Goal: Navigation & Orientation: Find specific page/section

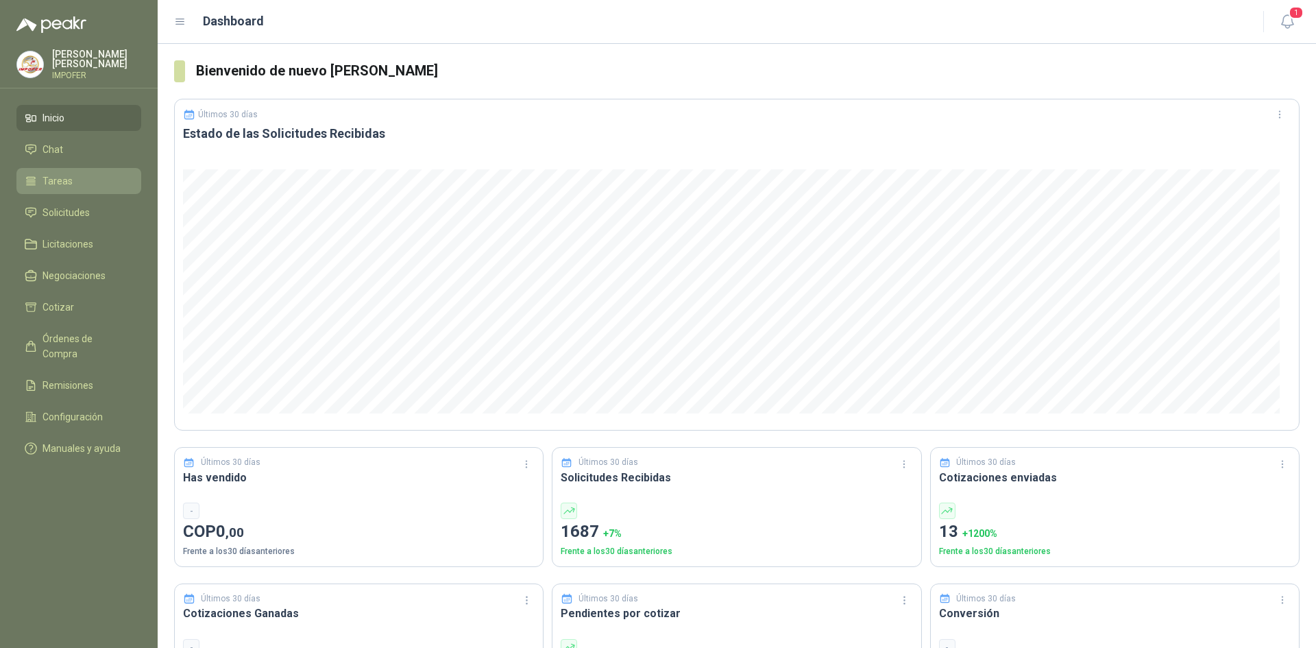
click at [95, 191] on link "Tareas" at bounding box center [78, 181] width 125 height 26
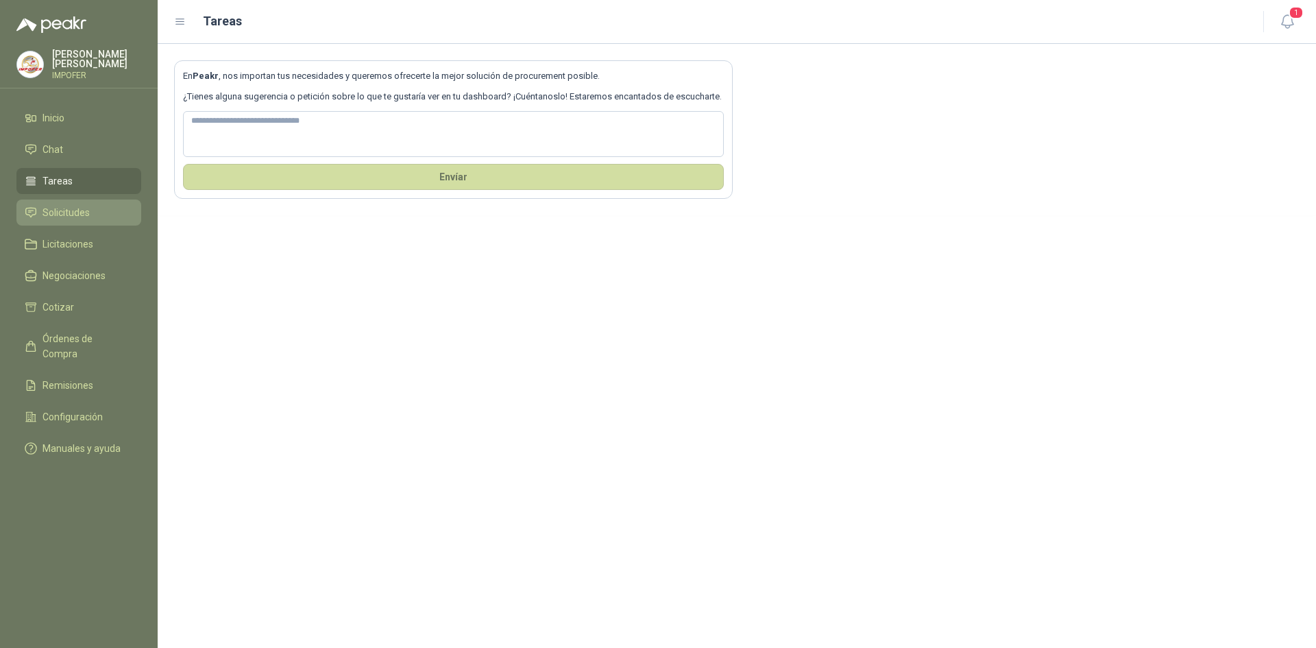
click at [88, 205] on span "Solicitudes" at bounding box center [66, 212] width 47 height 15
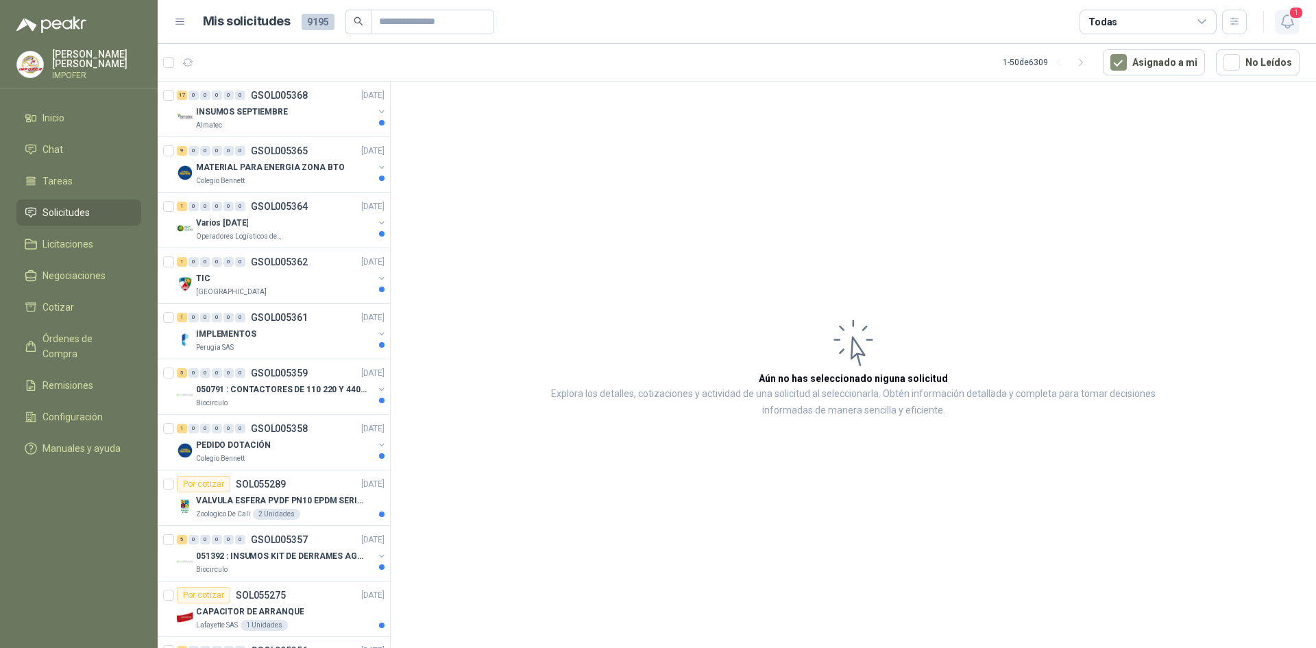
click at [1283, 18] on icon "button" at bounding box center [1287, 21] width 12 height 13
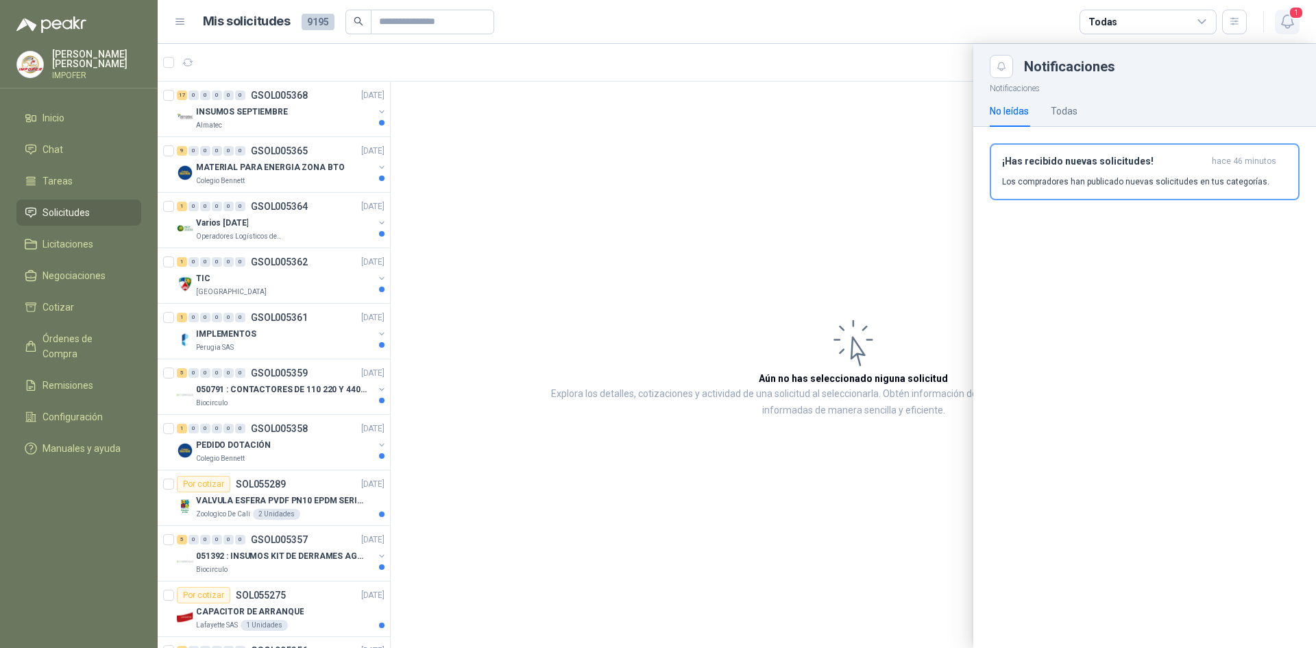
click at [1286, 20] on icon "button" at bounding box center [1287, 21] width 17 height 17
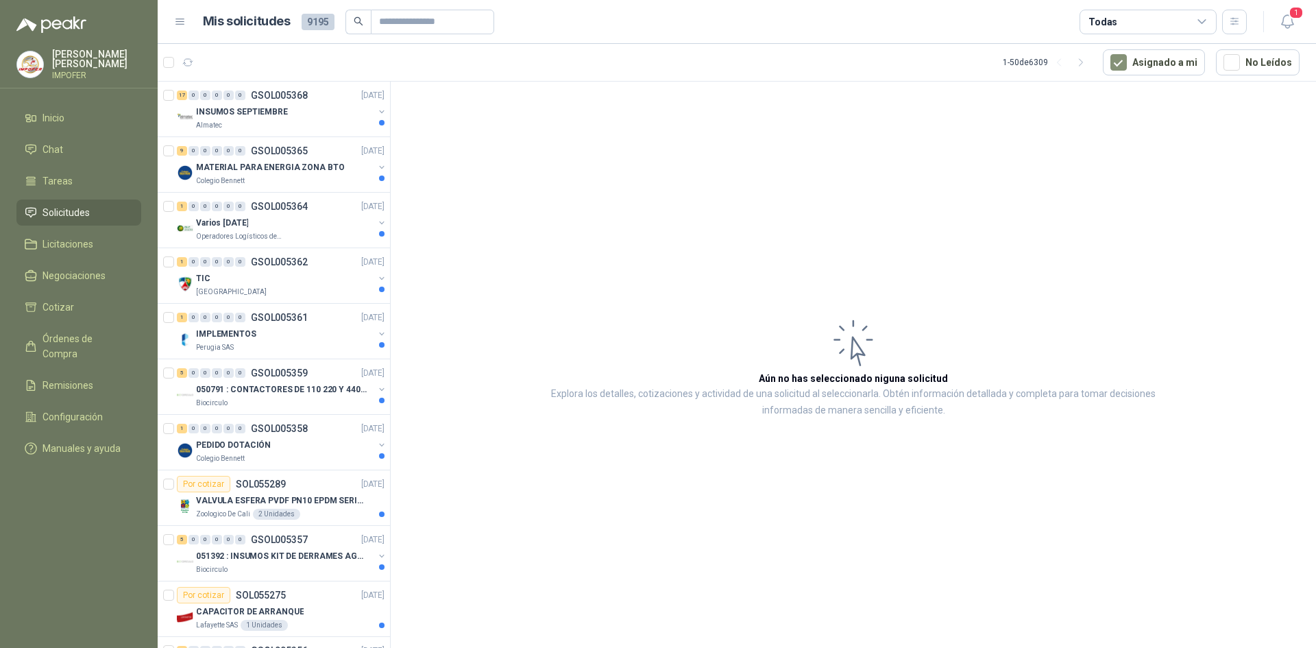
click at [1120, 20] on div "Todas" at bounding box center [1148, 22] width 137 height 25
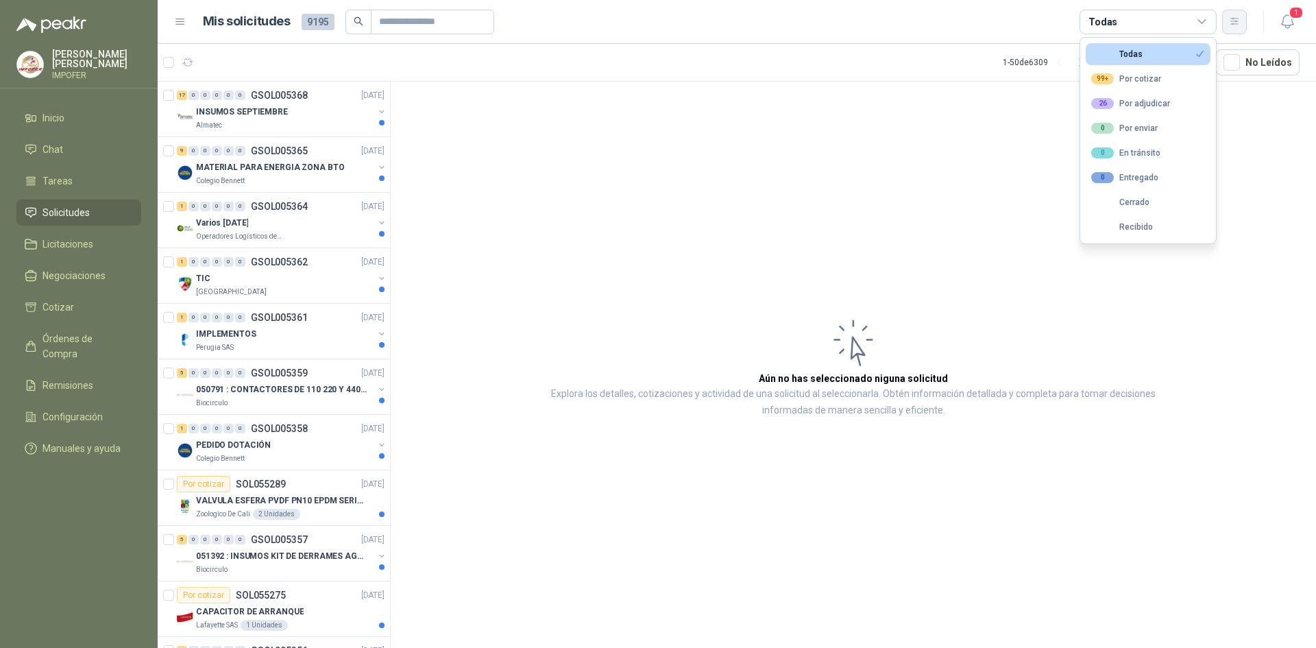
click at [1232, 23] on icon "button" at bounding box center [1235, 22] width 12 height 12
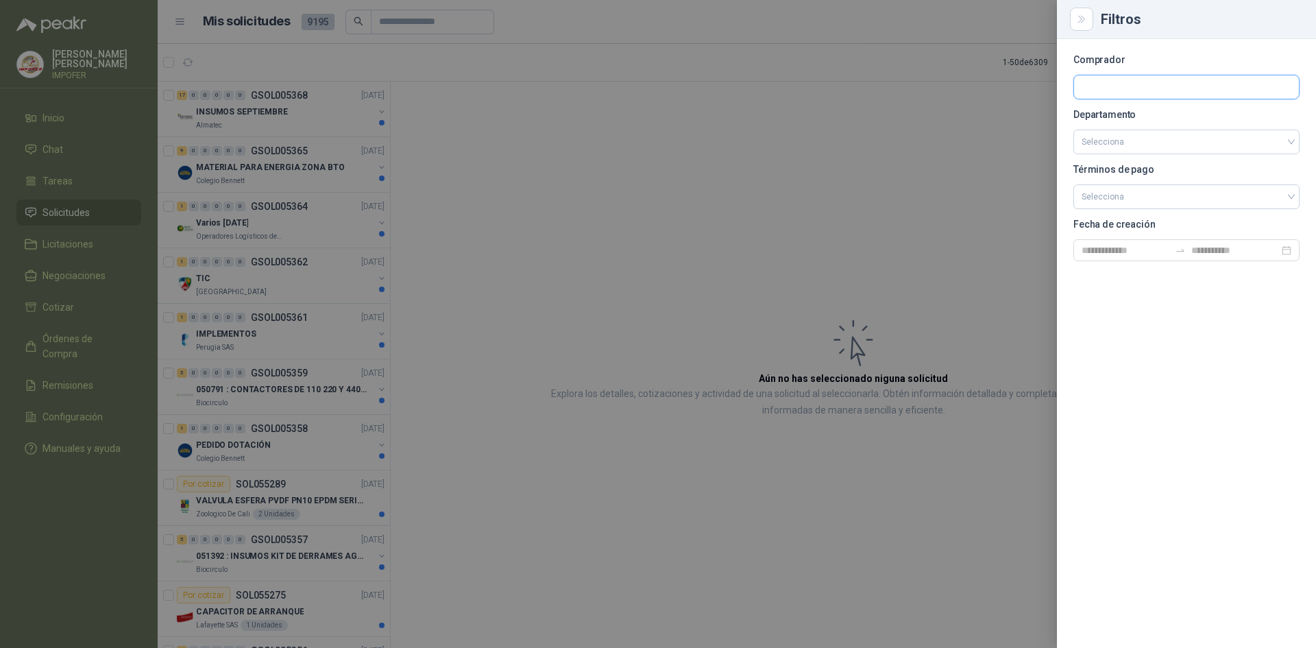
click at [1111, 89] on input "text" at bounding box center [1186, 86] width 225 height 23
type input "****"
click at [1148, 119] on p "Santa [PERSON_NAME]" at bounding box center [1150, 116] width 88 height 8
click at [1087, 18] on icon "Close" at bounding box center [1082, 20] width 12 height 12
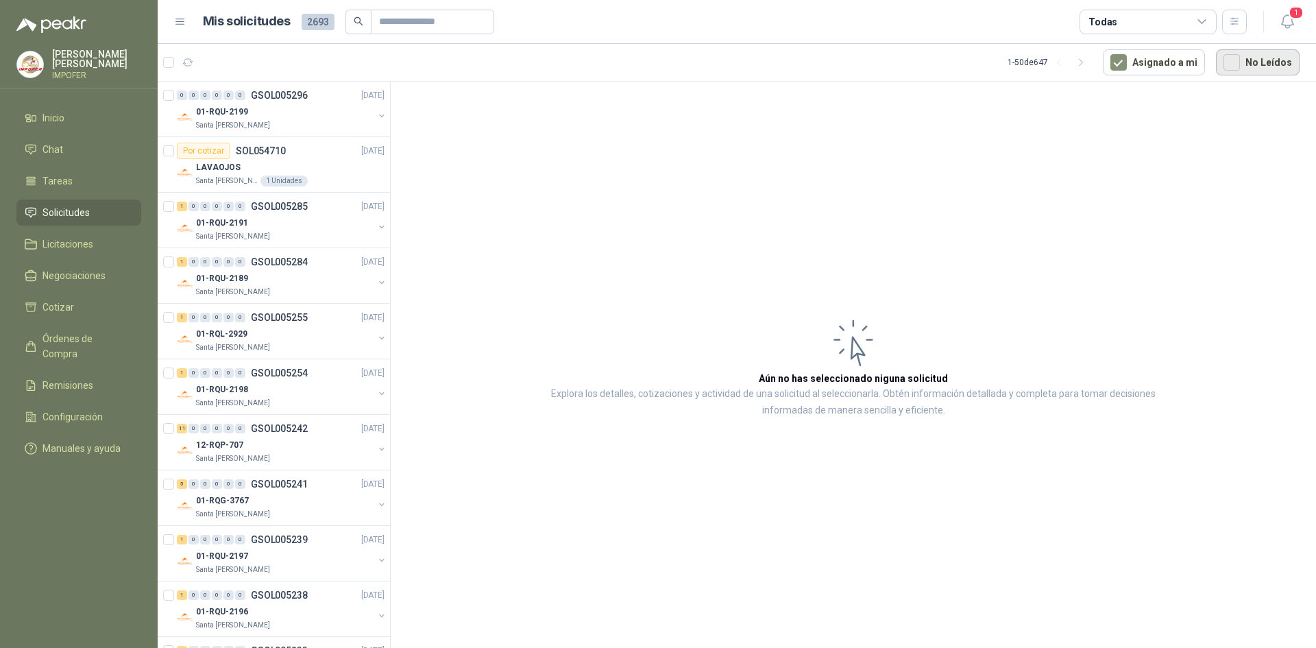
click at [1244, 71] on button "No Leídos" at bounding box center [1258, 62] width 84 height 26
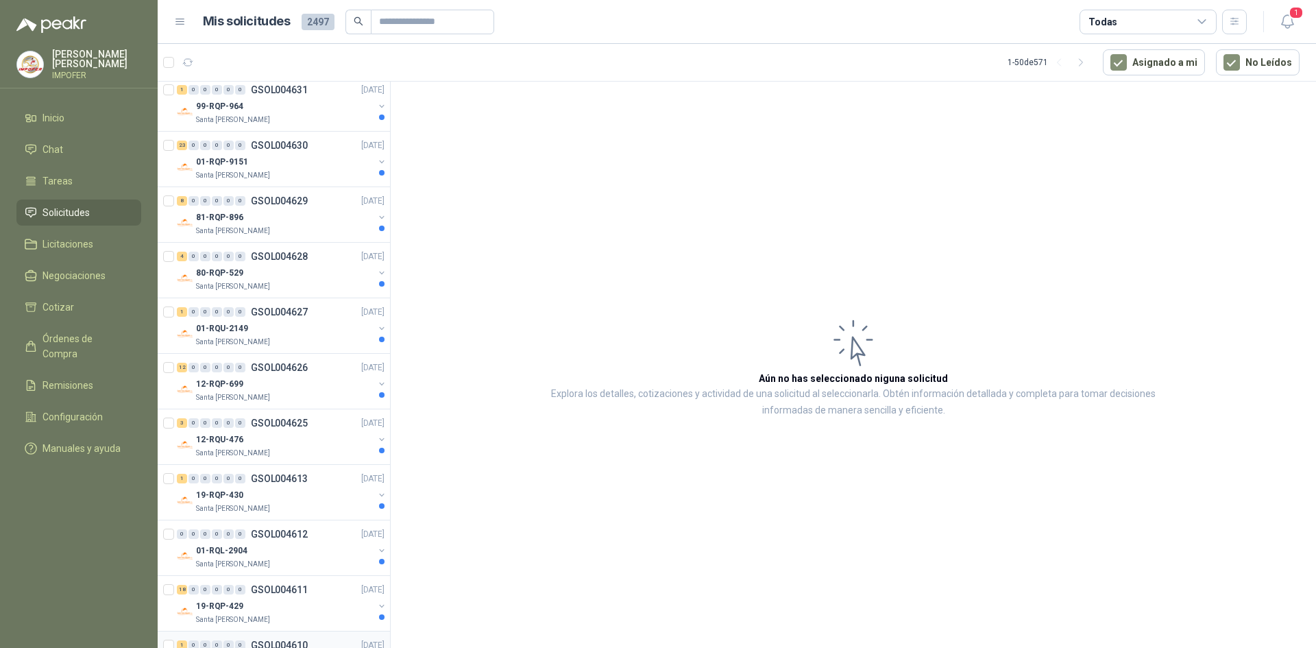
scroll to position [2225, 0]
click at [214, 603] on p "12-RQU-479" at bounding box center [219, 608] width 47 height 13
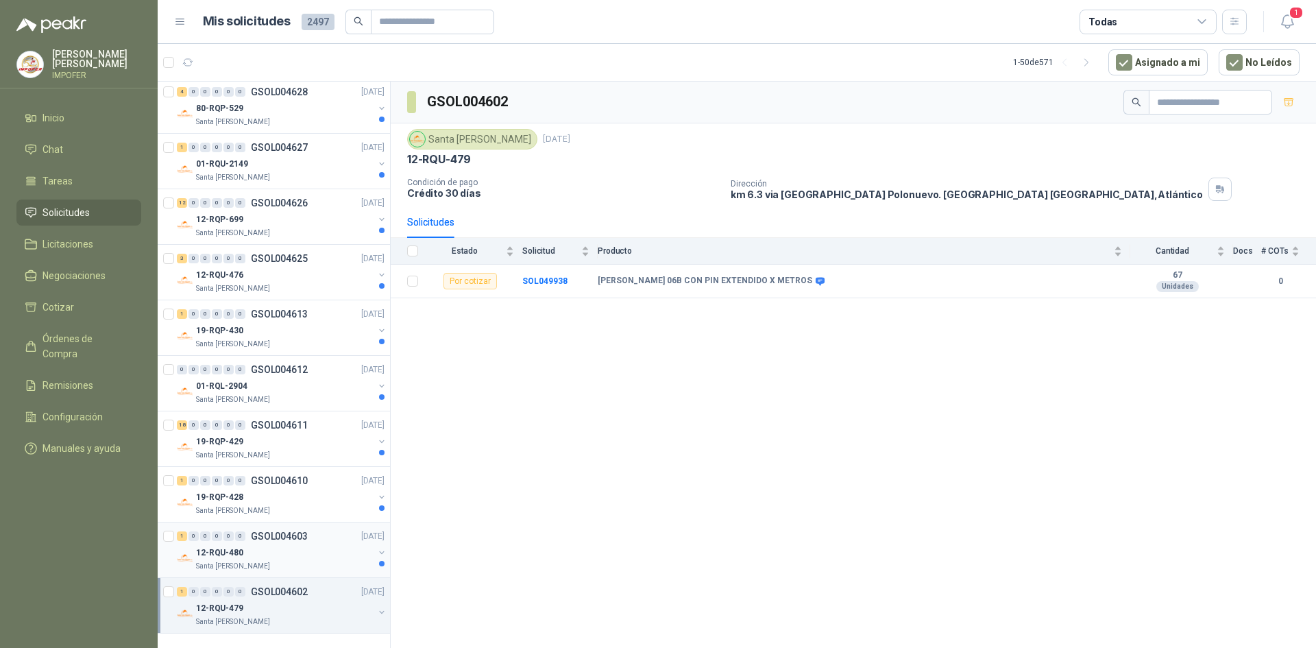
click at [266, 555] on div "12-RQU-480" at bounding box center [285, 552] width 178 height 16
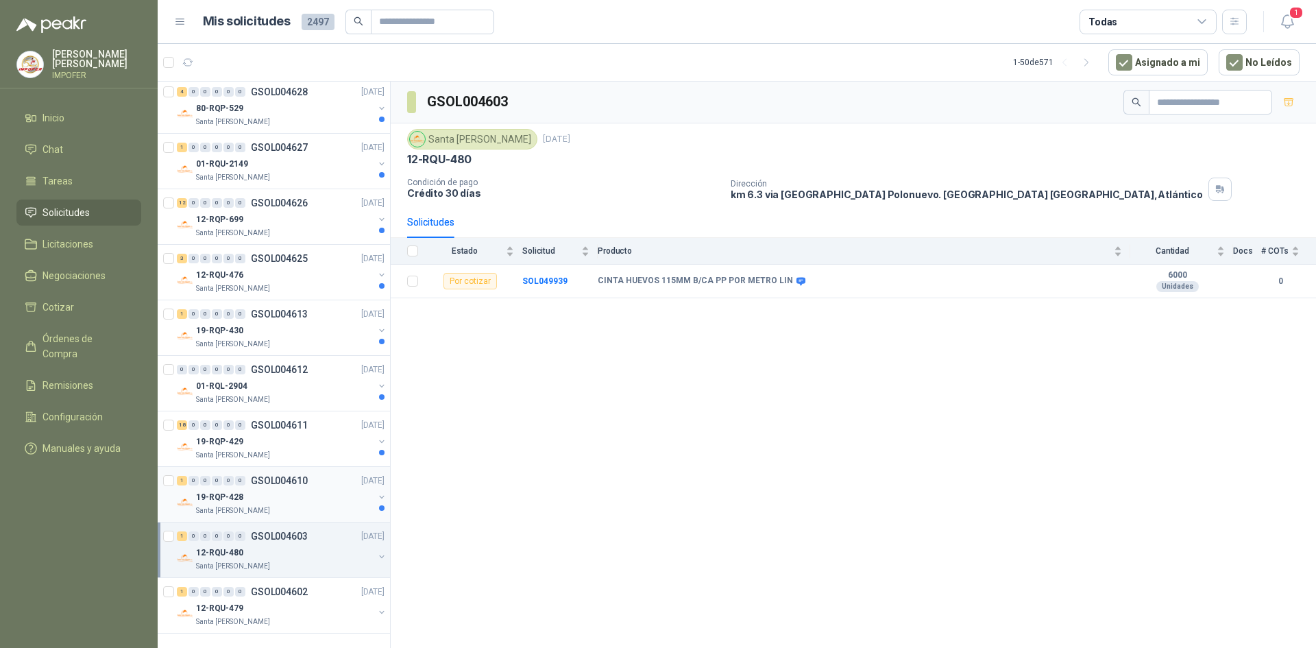
click at [266, 505] on div "Santa [PERSON_NAME]" at bounding box center [285, 510] width 178 height 11
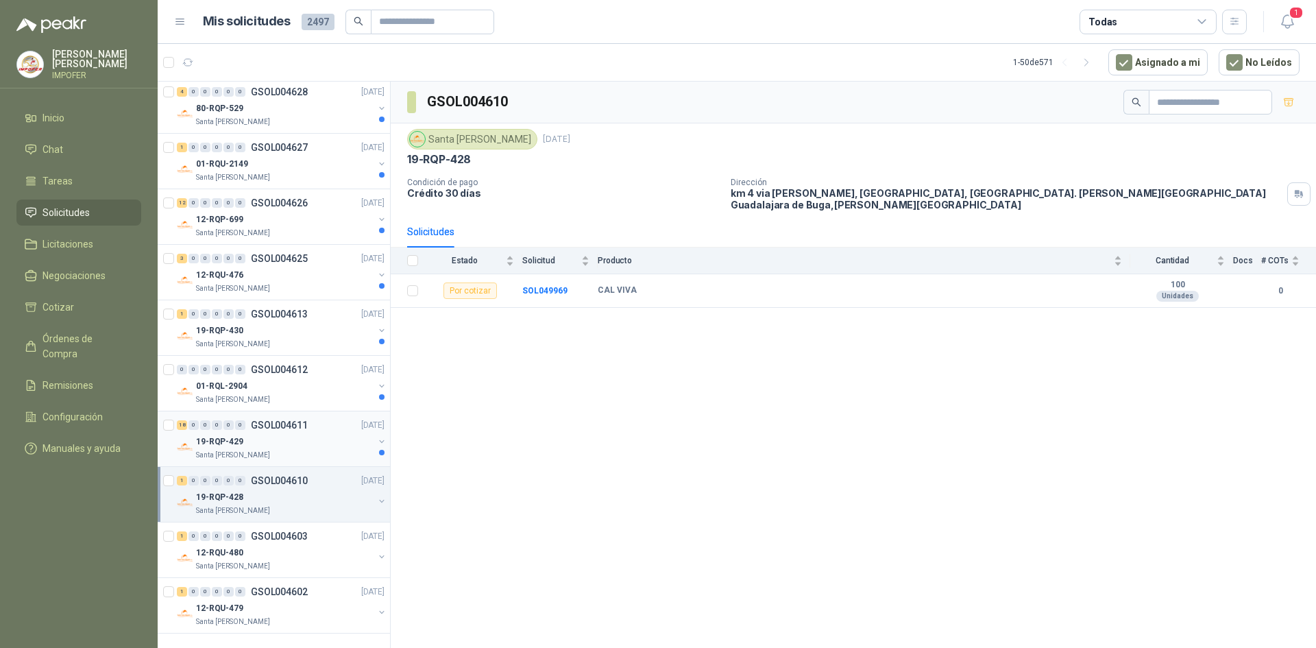
click at [272, 450] on div "Santa [PERSON_NAME]" at bounding box center [285, 455] width 178 height 11
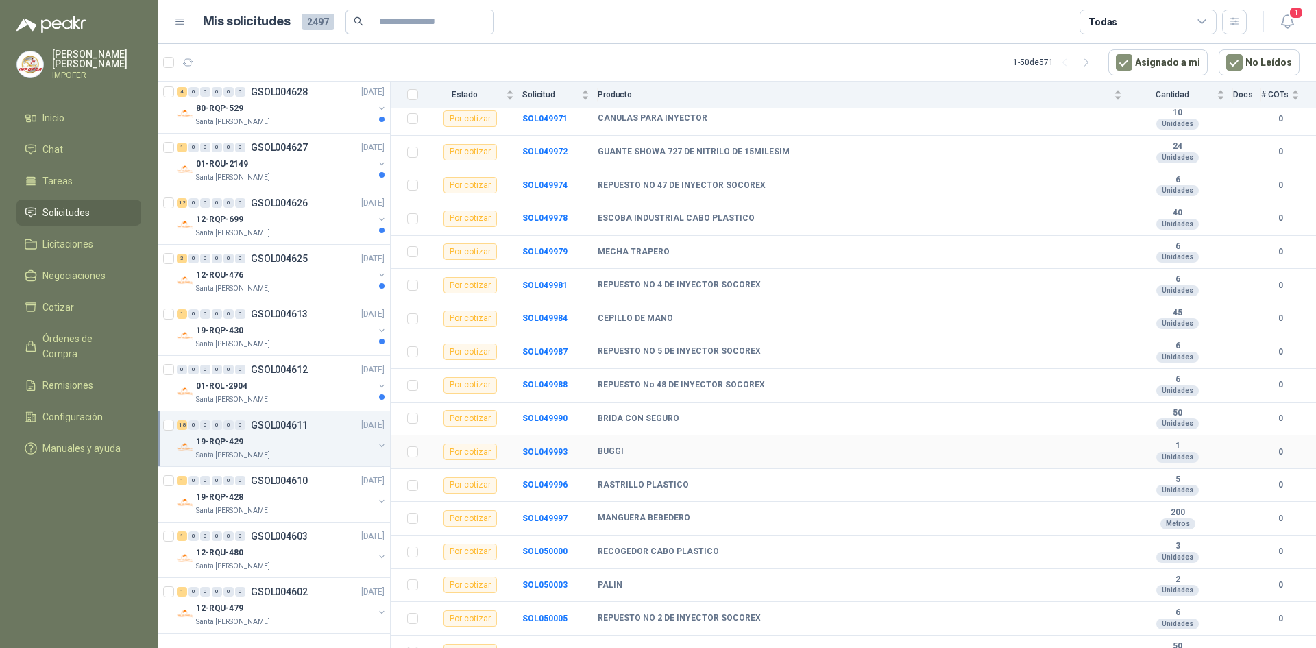
scroll to position [212, 0]
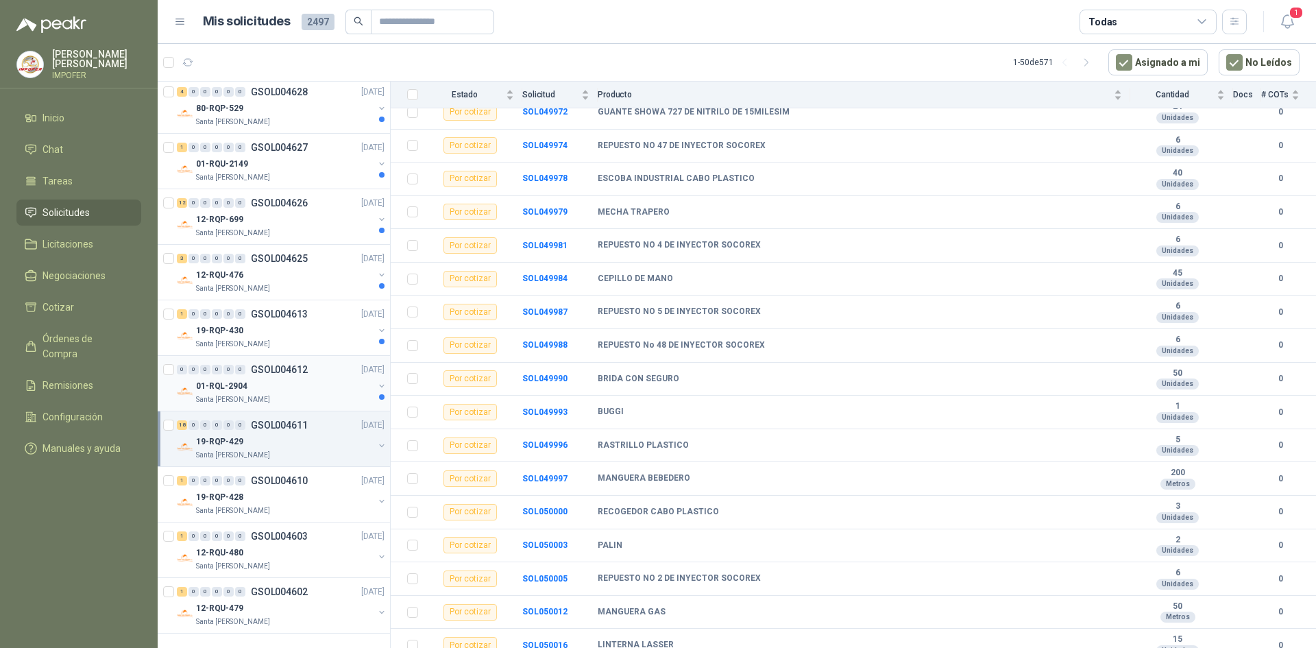
click at [309, 376] on div "0 0 0 0 0 0 GSOL004612 [DATE]" at bounding box center [282, 369] width 210 height 16
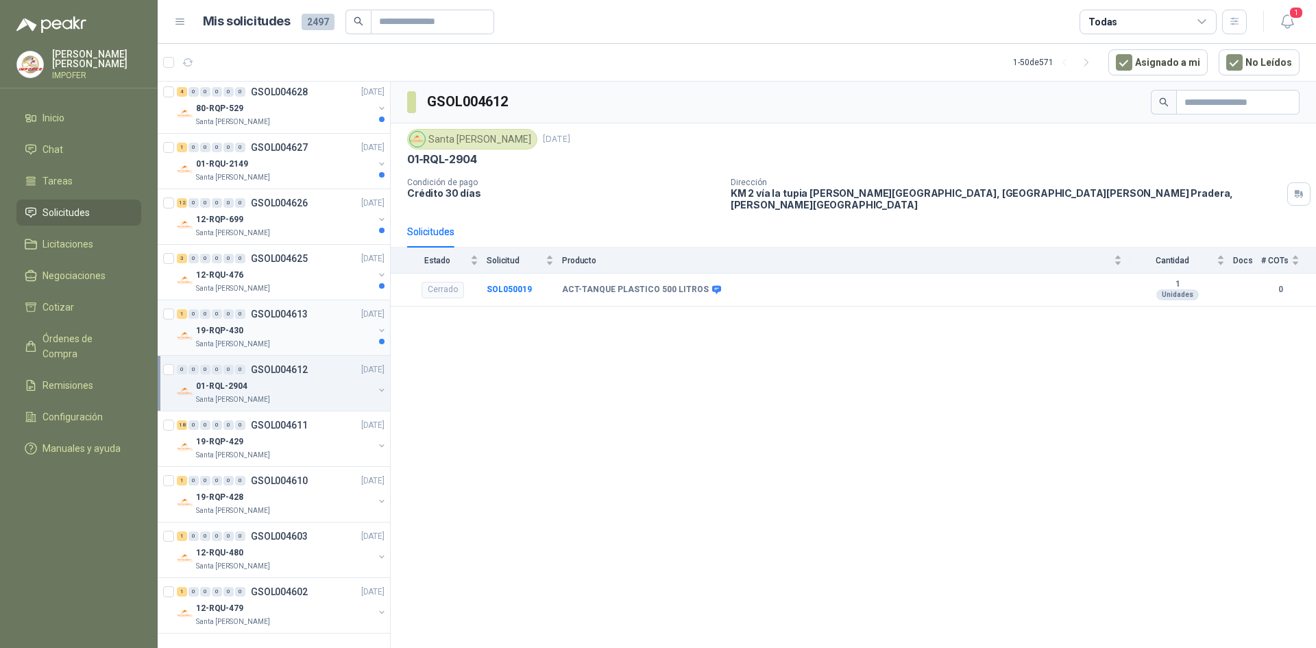
click at [309, 326] on div "19-RQP-430" at bounding box center [285, 330] width 178 height 16
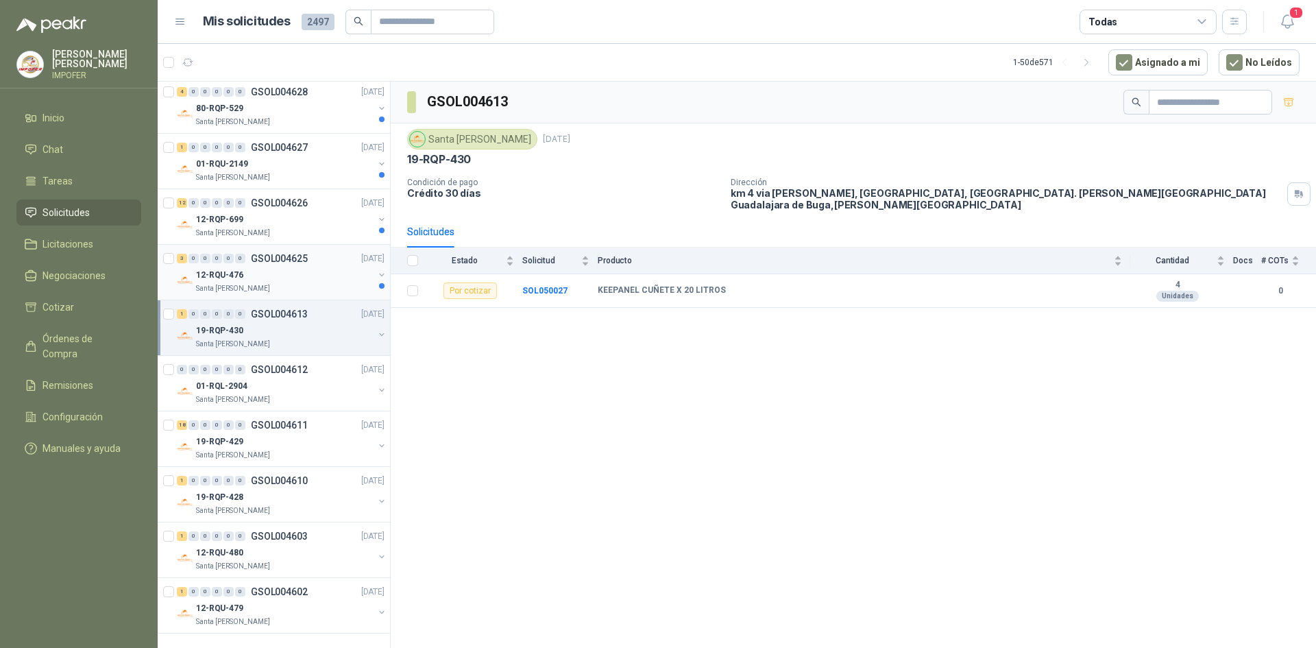
click at [318, 276] on div "12-RQU-476" at bounding box center [285, 275] width 178 height 16
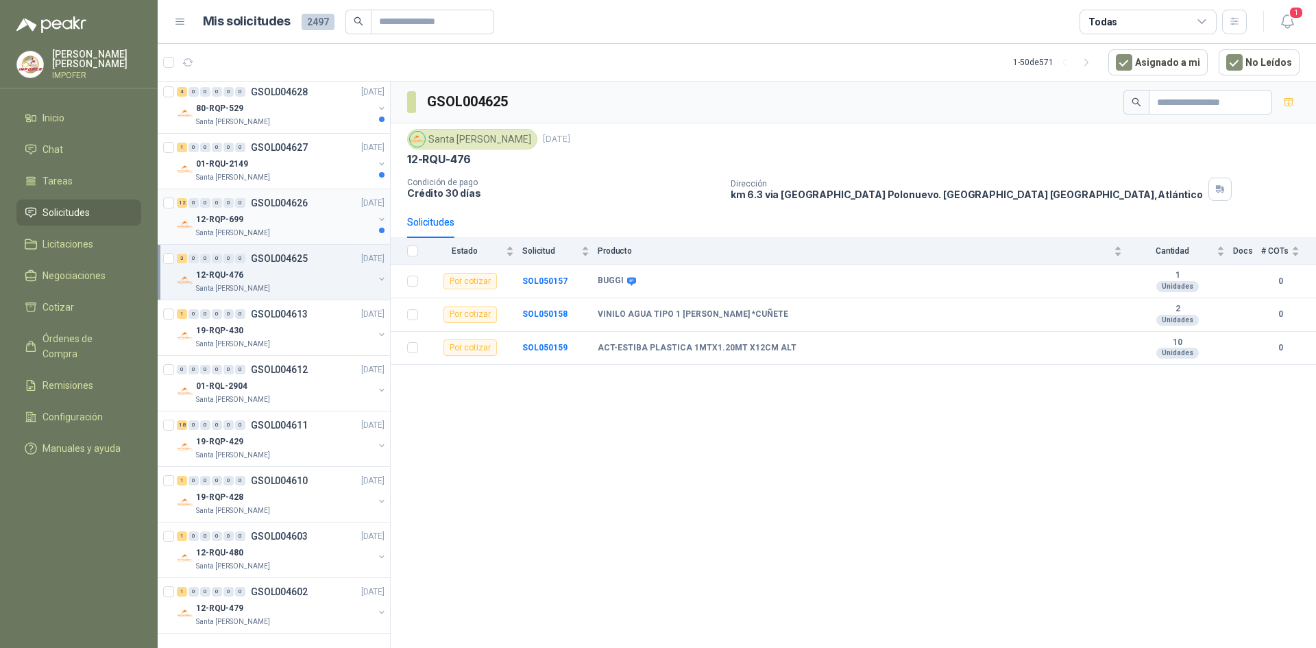
click at [323, 235] on div "Santa [PERSON_NAME]" at bounding box center [285, 233] width 178 height 11
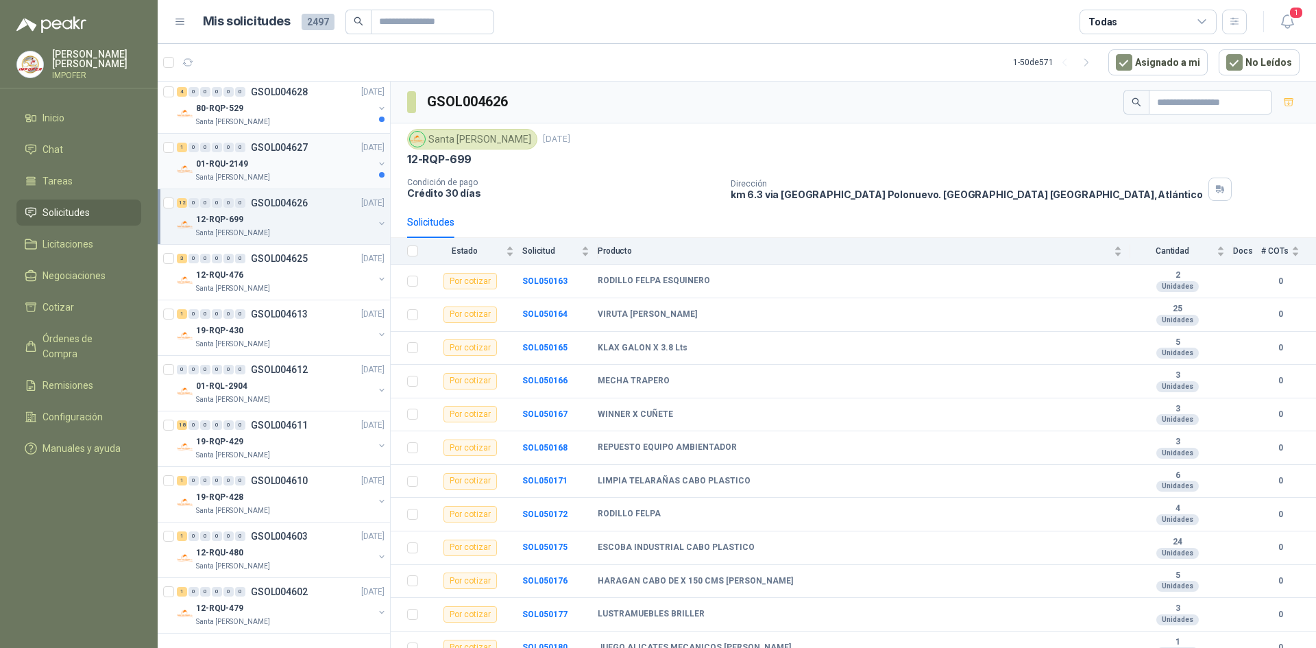
click at [301, 165] on div "01-RQU-2149" at bounding box center [285, 164] width 178 height 16
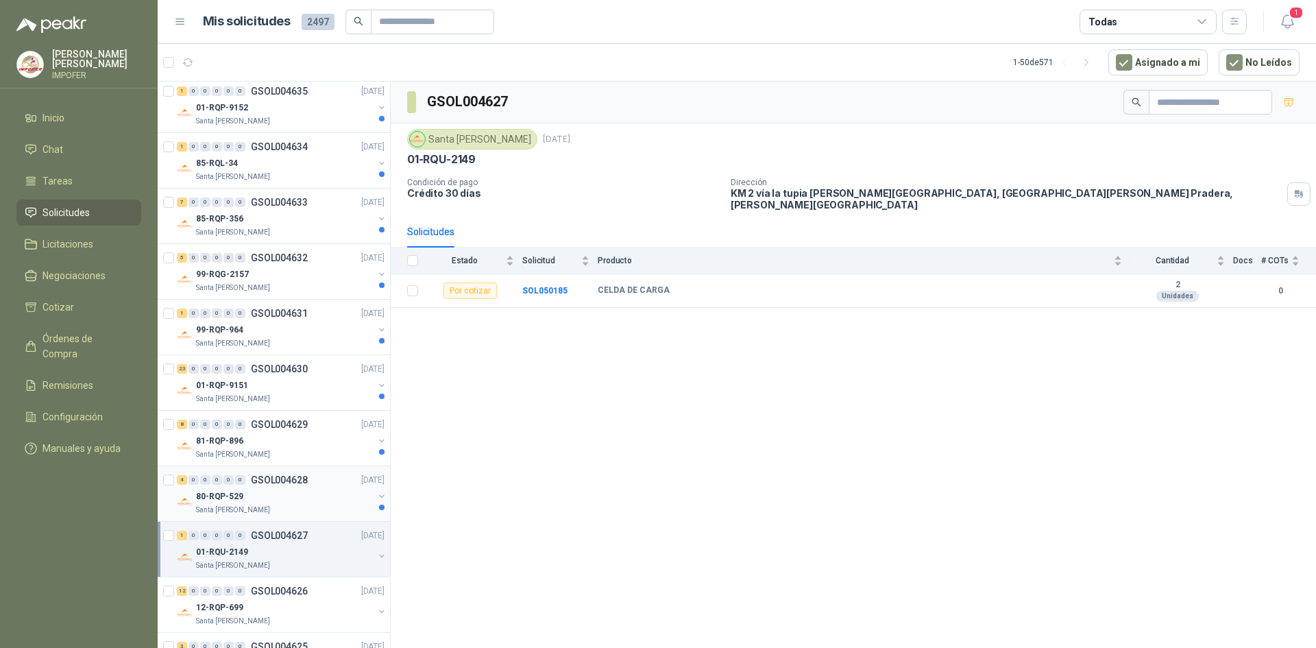
scroll to position [1813, 0]
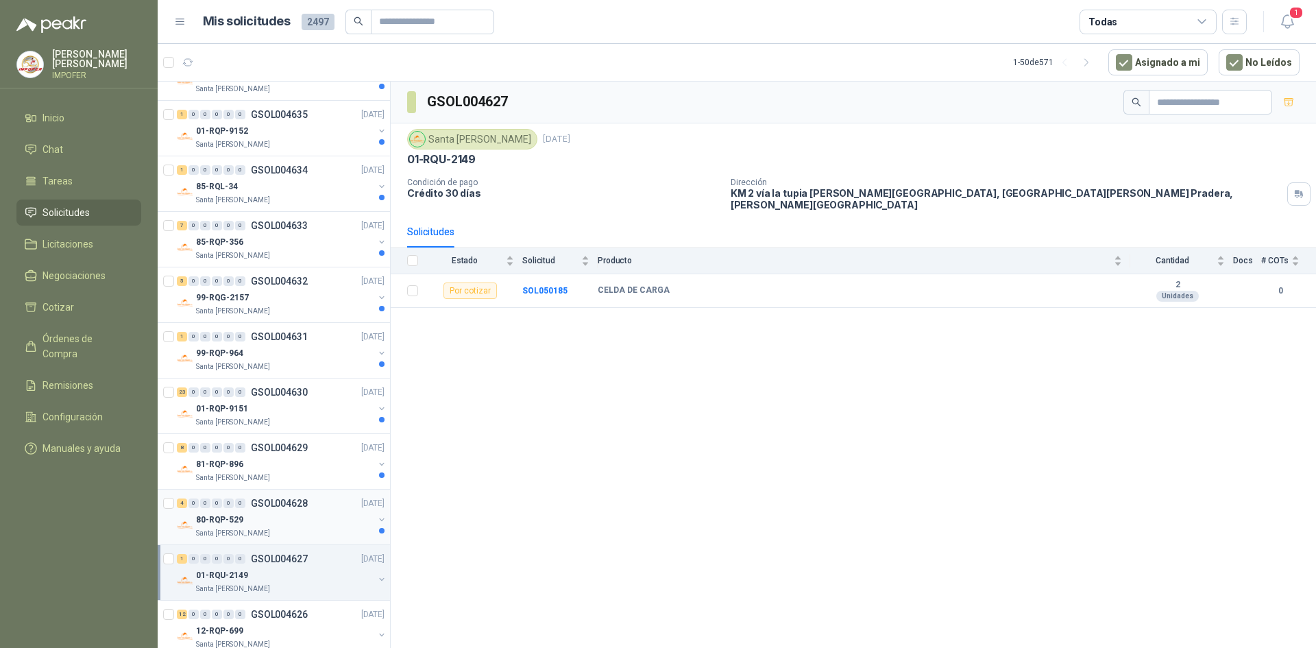
click at [309, 505] on div "4 0 0 0 0 0 GSOL004628 [DATE]" at bounding box center [282, 503] width 210 height 16
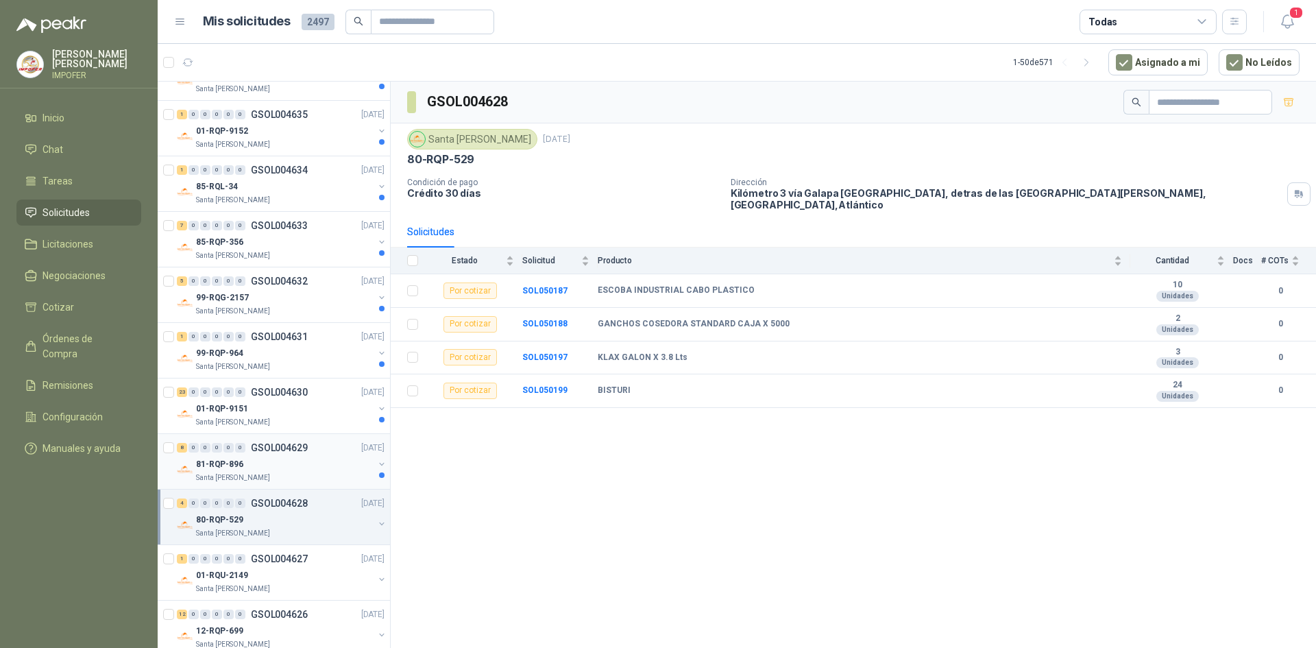
click at [306, 472] on div "Santa [PERSON_NAME]" at bounding box center [285, 477] width 178 height 11
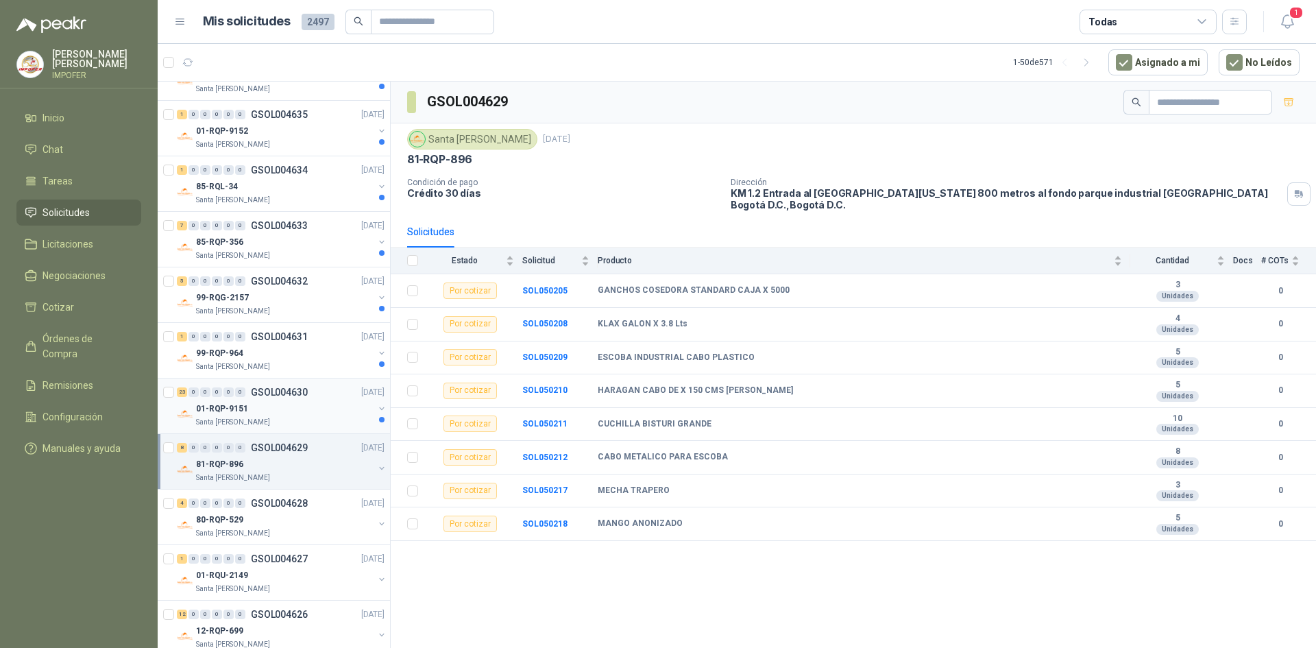
click at [320, 424] on div "Santa [PERSON_NAME]" at bounding box center [285, 422] width 178 height 11
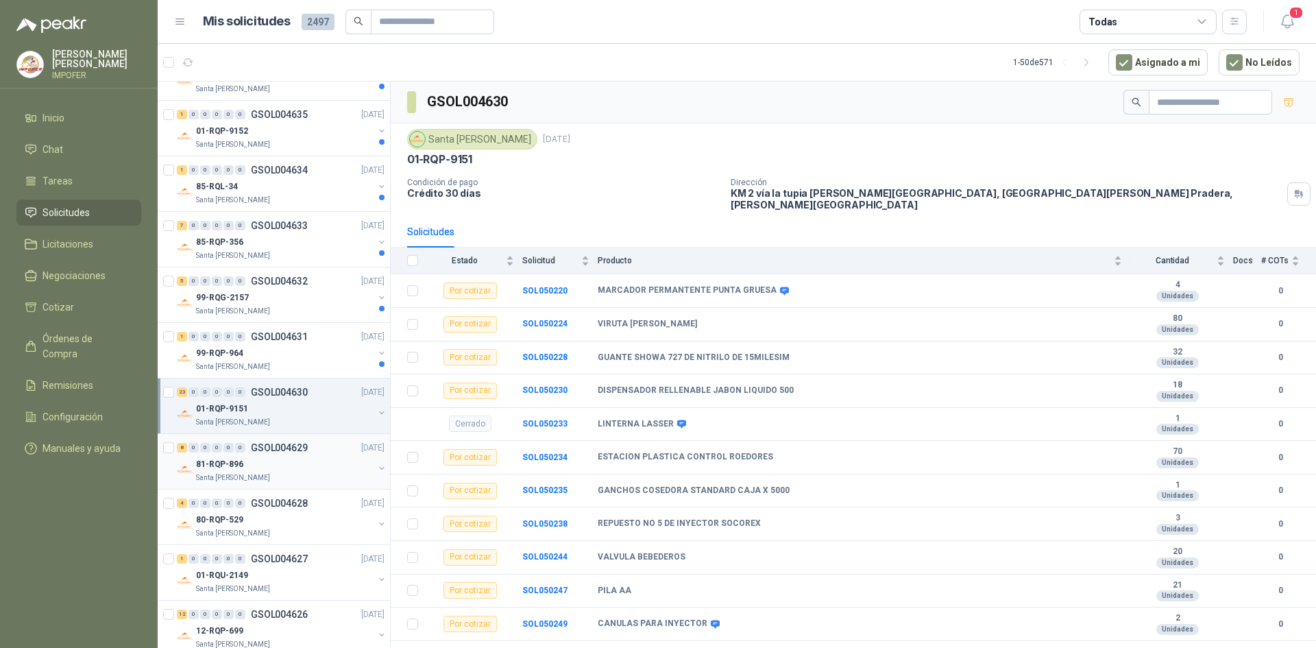
click at [322, 472] on div "81-RQP-896" at bounding box center [285, 464] width 178 height 16
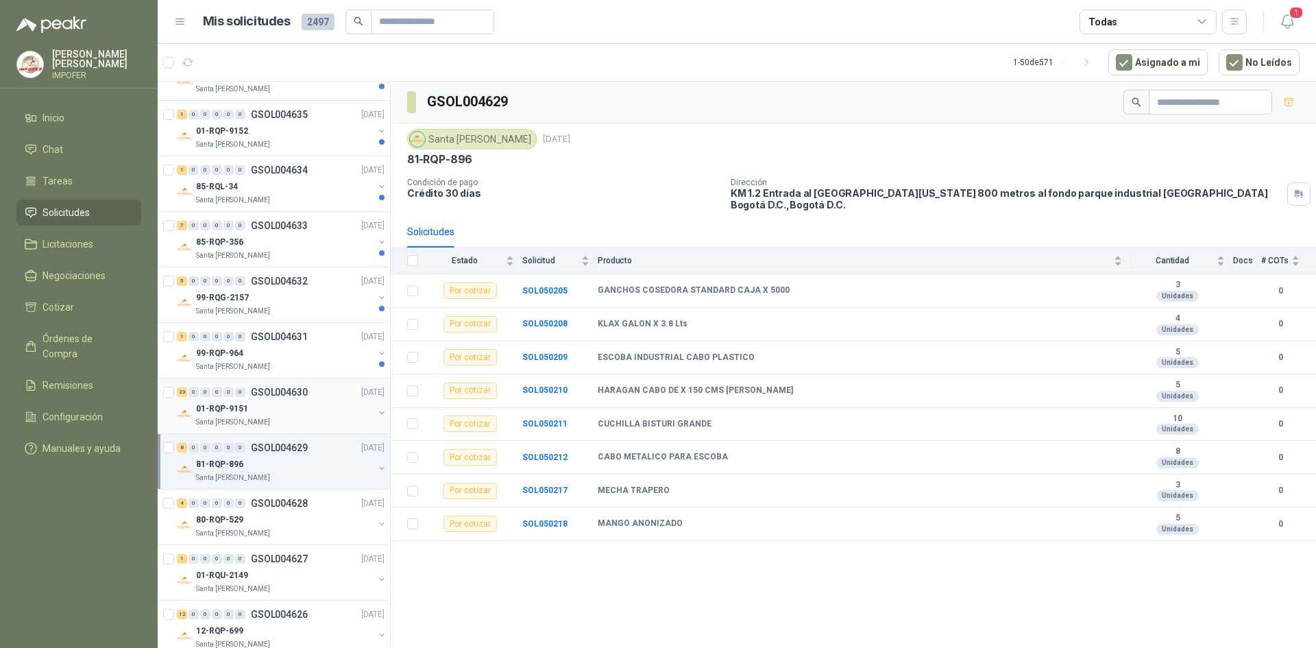
click at [309, 407] on div "01-RQP-9151" at bounding box center [285, 408] width 178 height 16
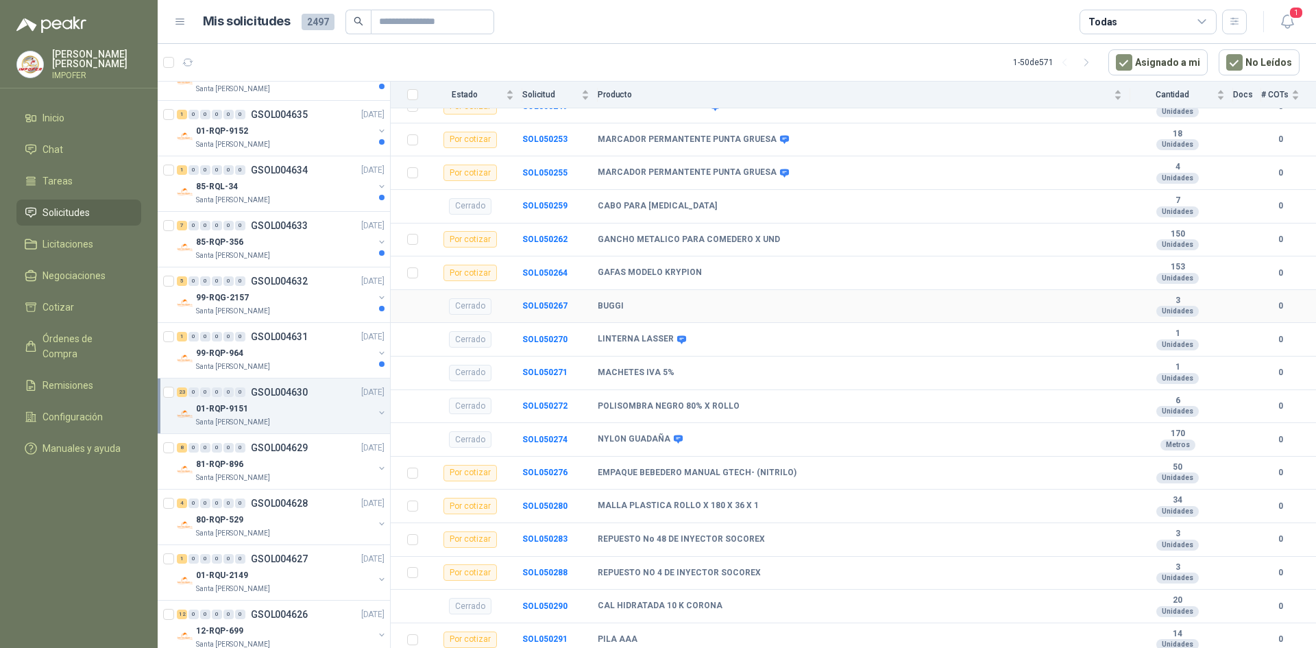
scroll to position [549, 0]
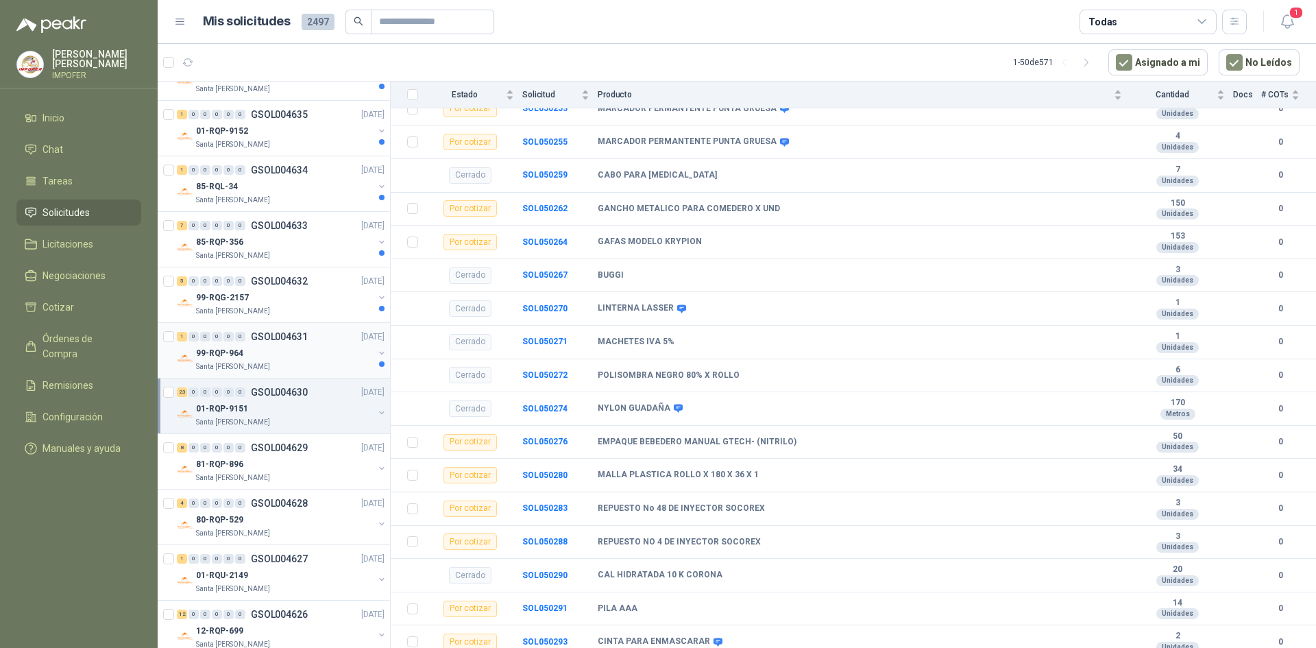
click at [290, 346] on div "99-RQP-964" at bounding box center [285, 353] width 178 height 16
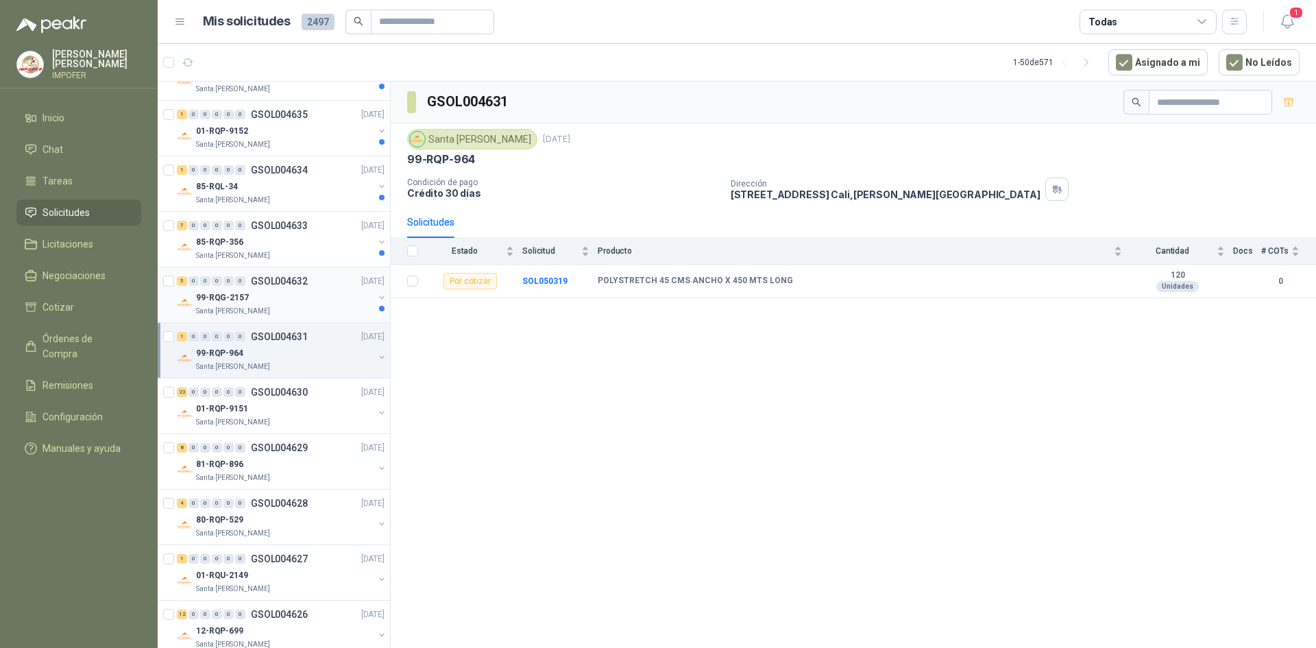
click at [324, 302] on div "99-RQG-2157" at bounding box center [285, 297] width 178 height 16
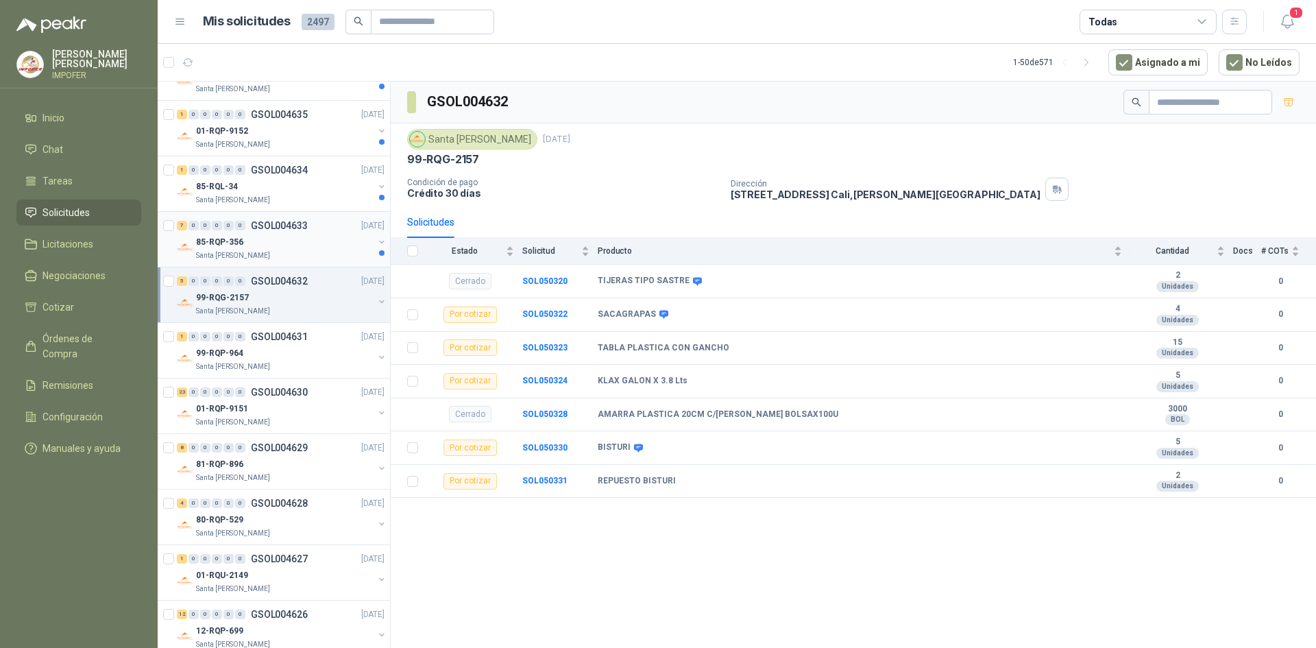
click at [321, 255] on div "Santa [PERSON_NAME]" at bounding box center [285, 255] width 178 height 11
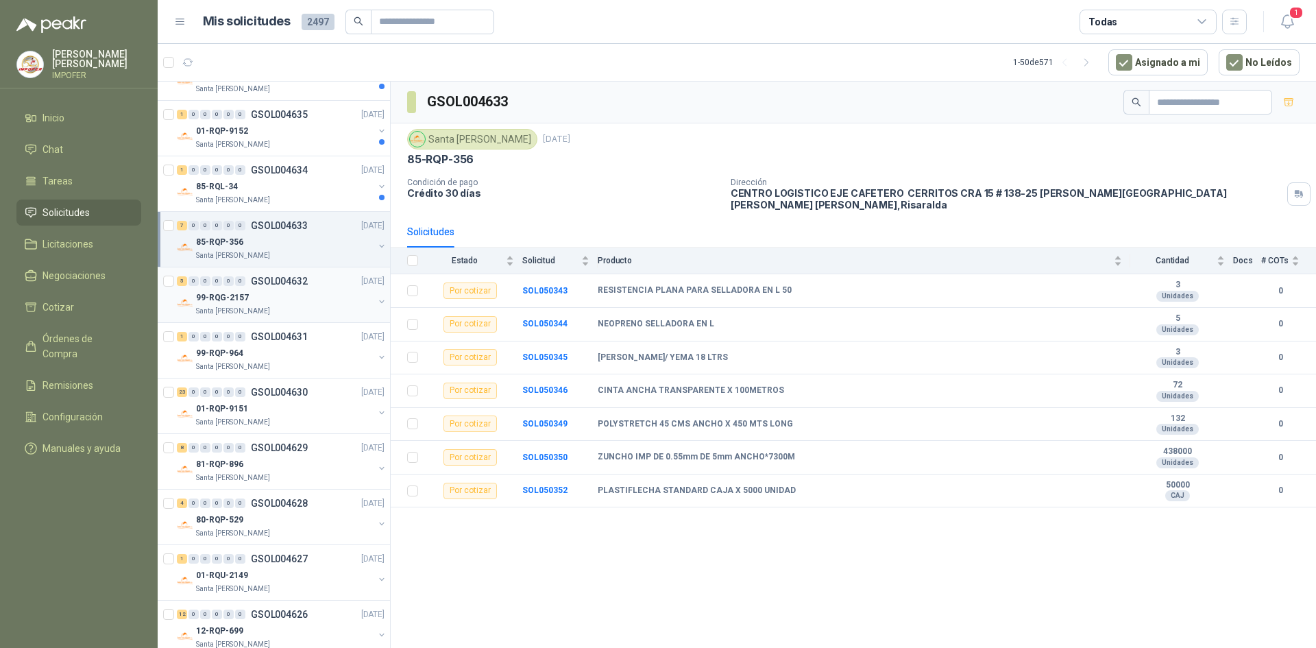
click at [312, 298] on div "99-RQG-2157" at bounding box center [285, 297] width 178 height 16
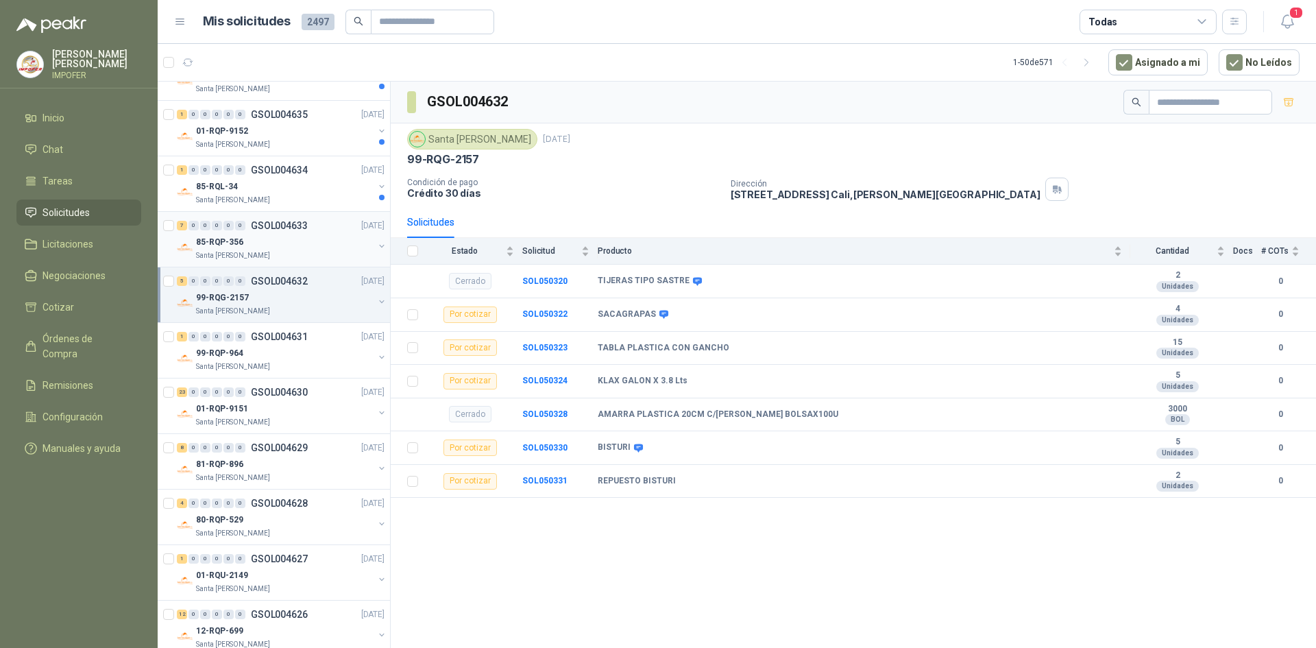
click at [329, 228] on div "7 0 0 0 0 0 GSOL004633 [DATE]" at bounding box center [282, 225] width 210 height 16
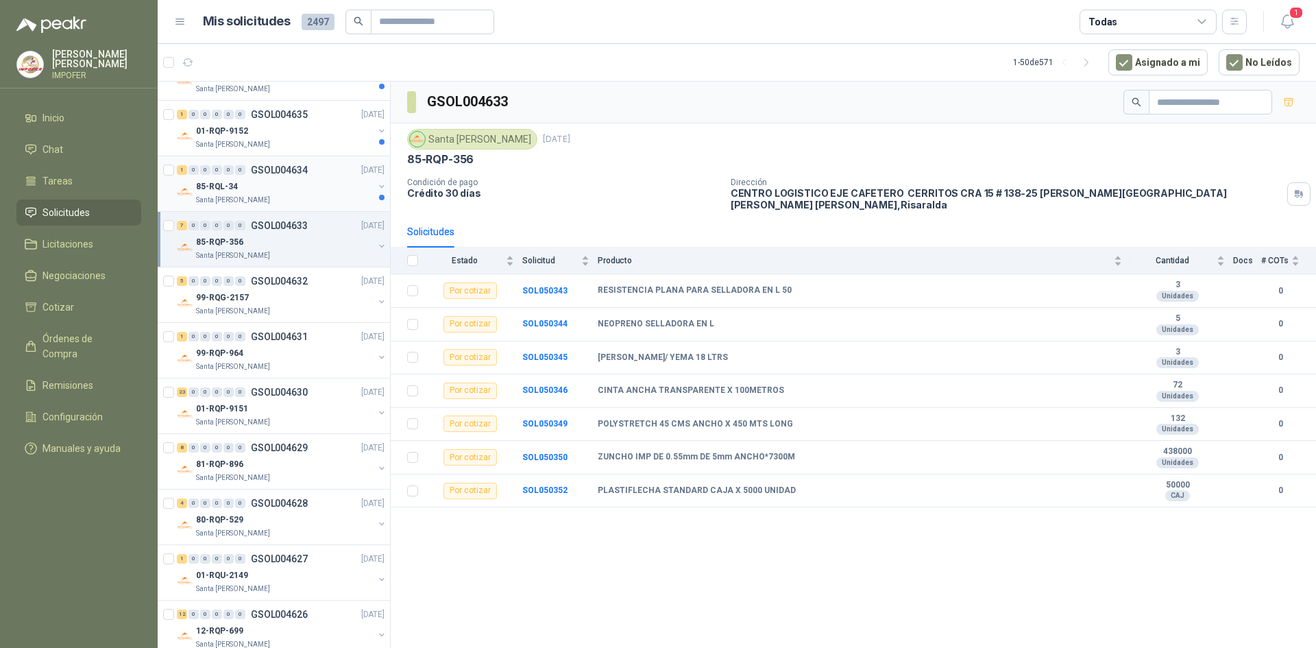
click at [260, 191] on div "85-RQL-34" at bounding box center [285, 186] width 178 height 16
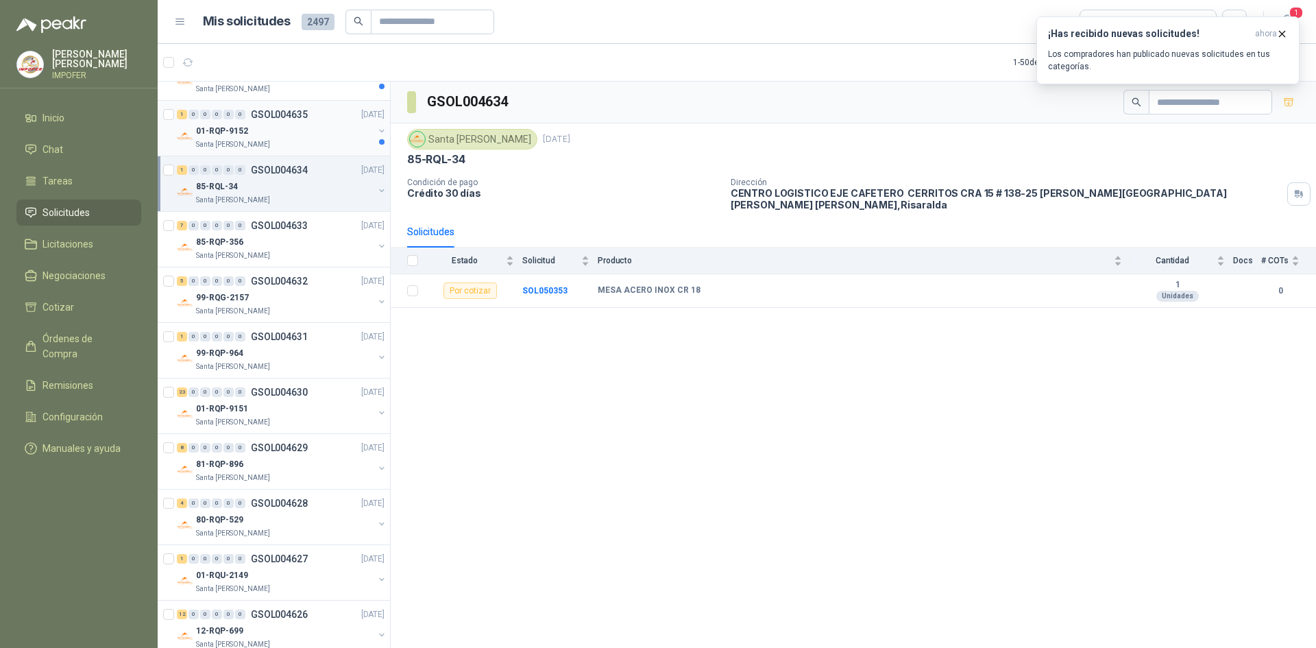
click at [313, 129] on div "01-RQP-9152" at bounding box center [285, 131] width 178 height 16
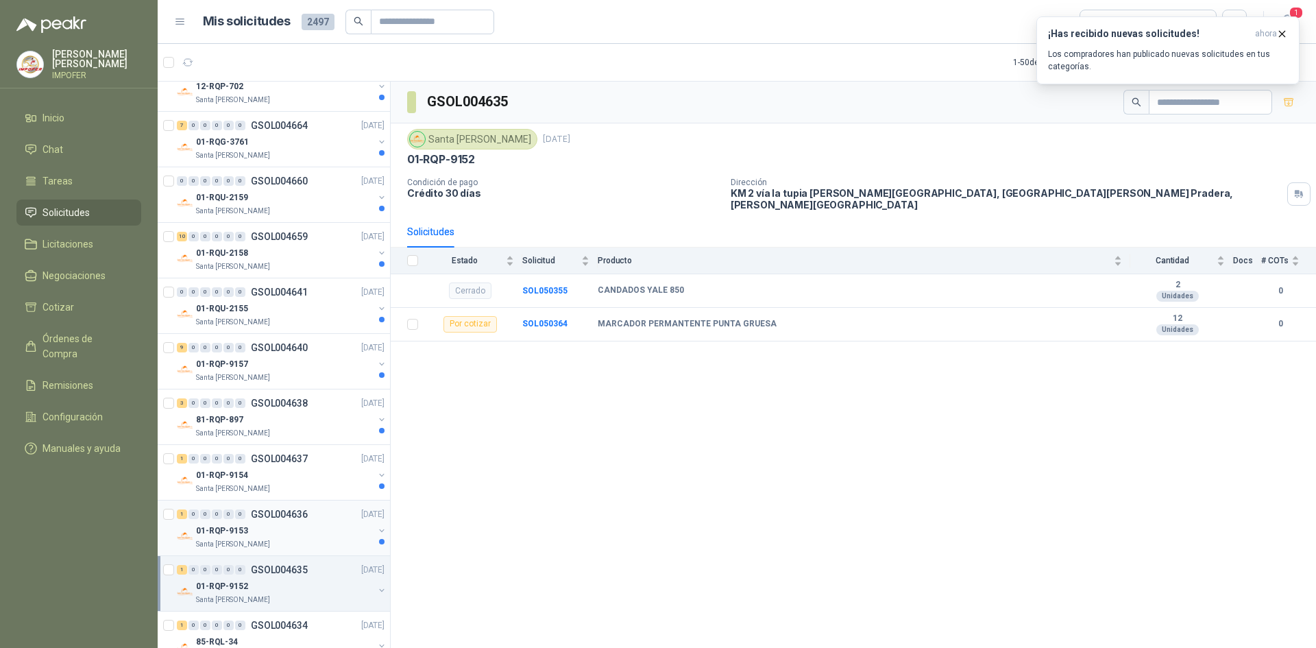
scroll to position [1334, 0]
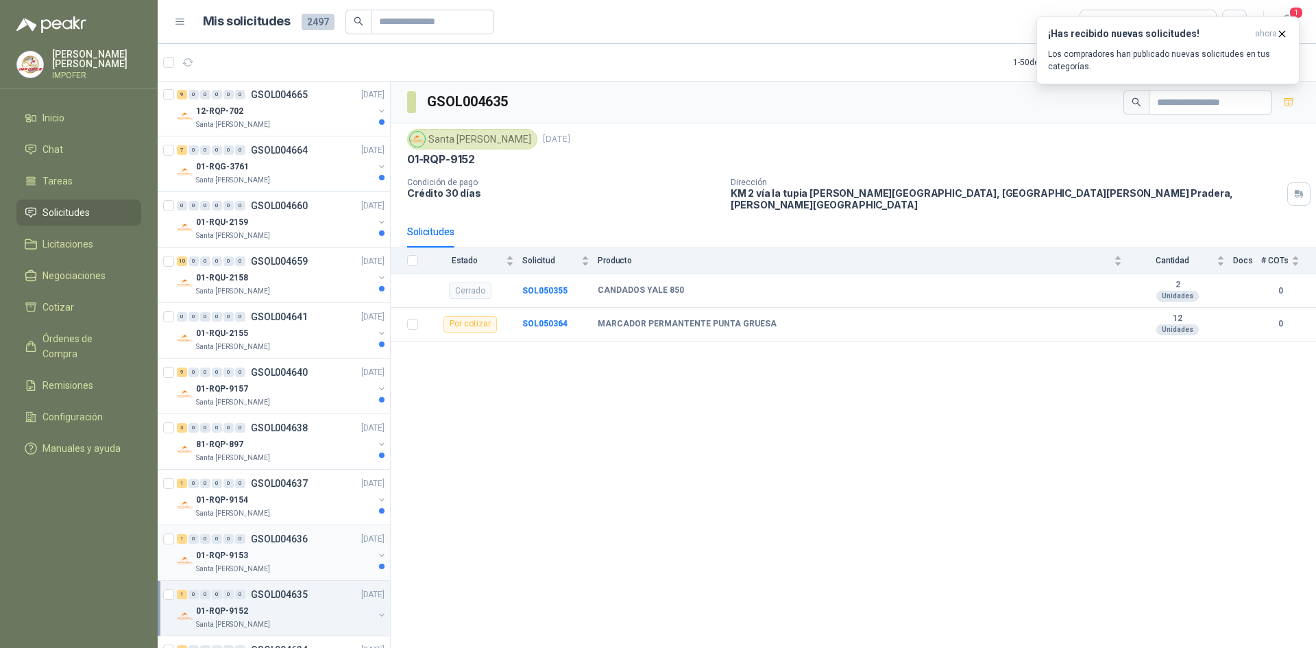
click at [292, 560] on div "01-RQP-9153" at bounding box center [285, 555] width 178 height 16
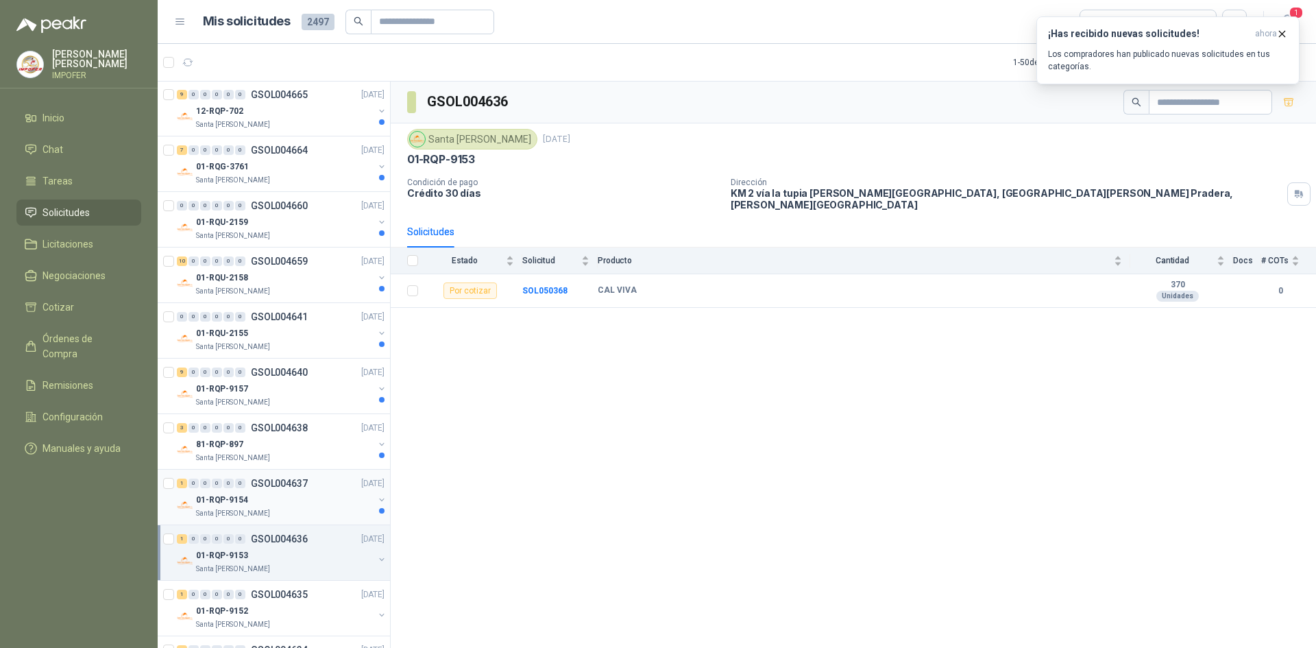
click at [304, 501] on div "01-RQP-9154" at bounding box center [285, 500] width 178 height 16
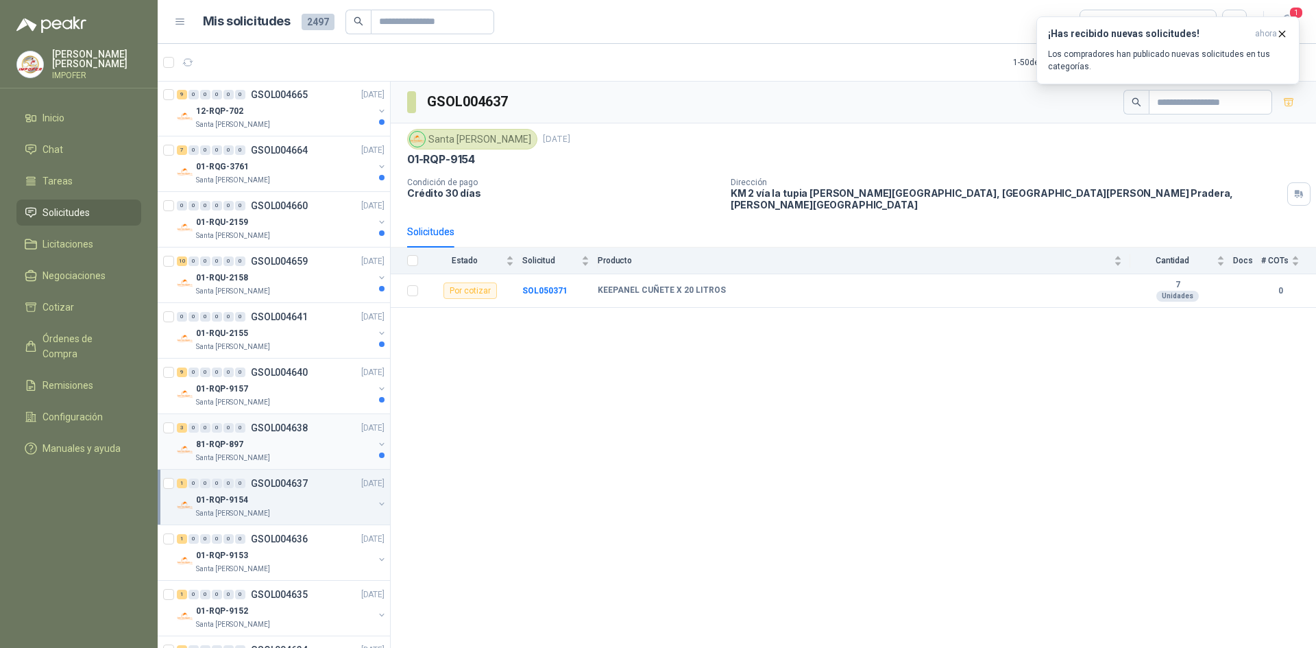
click at [299, 455] on div "Santa [PERSON_NAME]" at bounding box center [285, 458] width 178 height 11
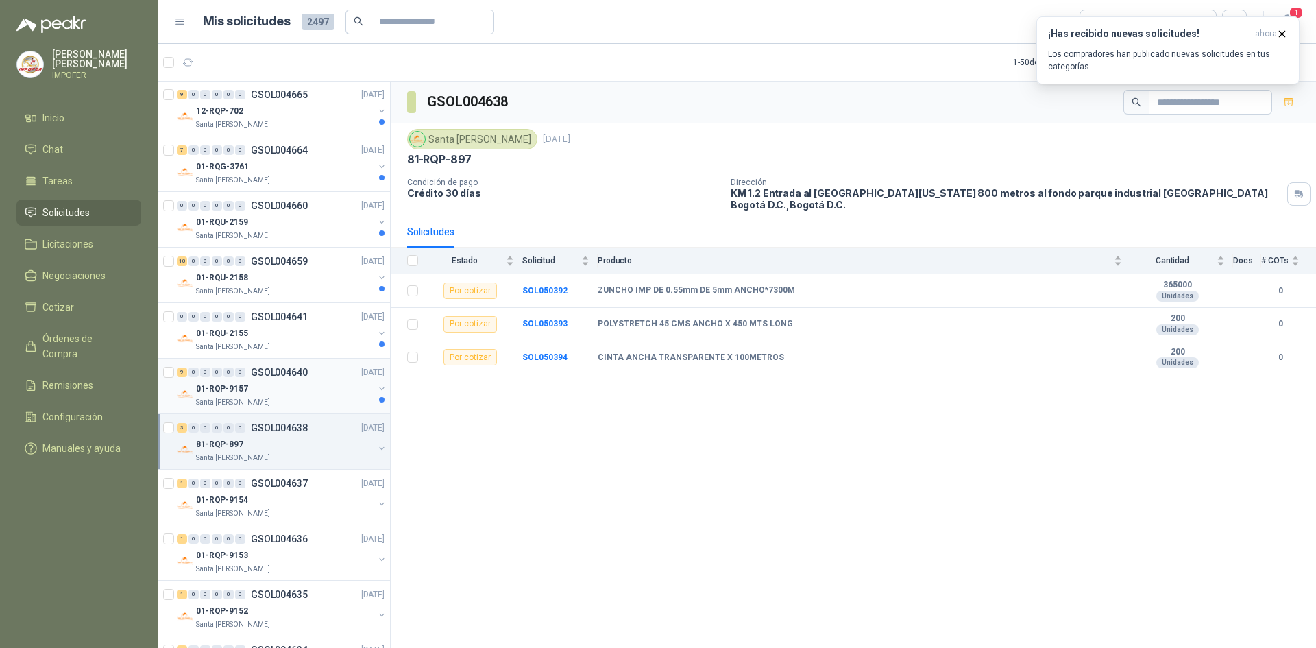
click at [303, 373] on p "GSOL004640" at bounding box center [279, 372] width 57 height 10
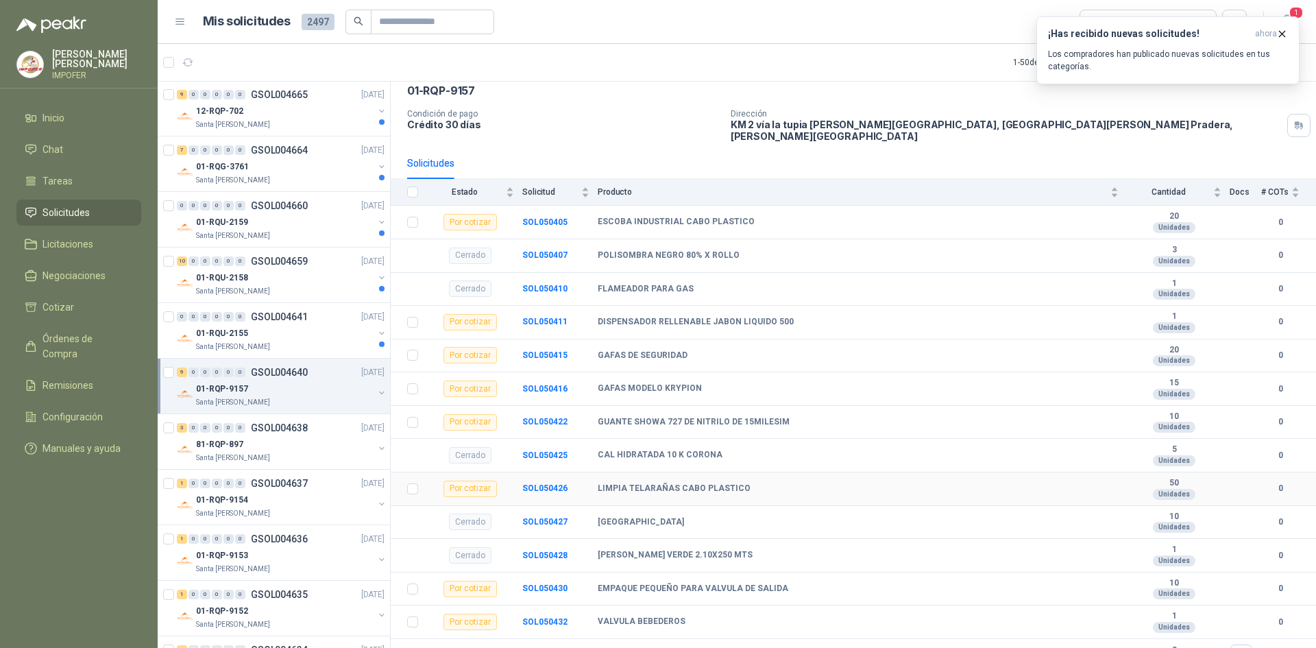
scroll to position [80, 0]
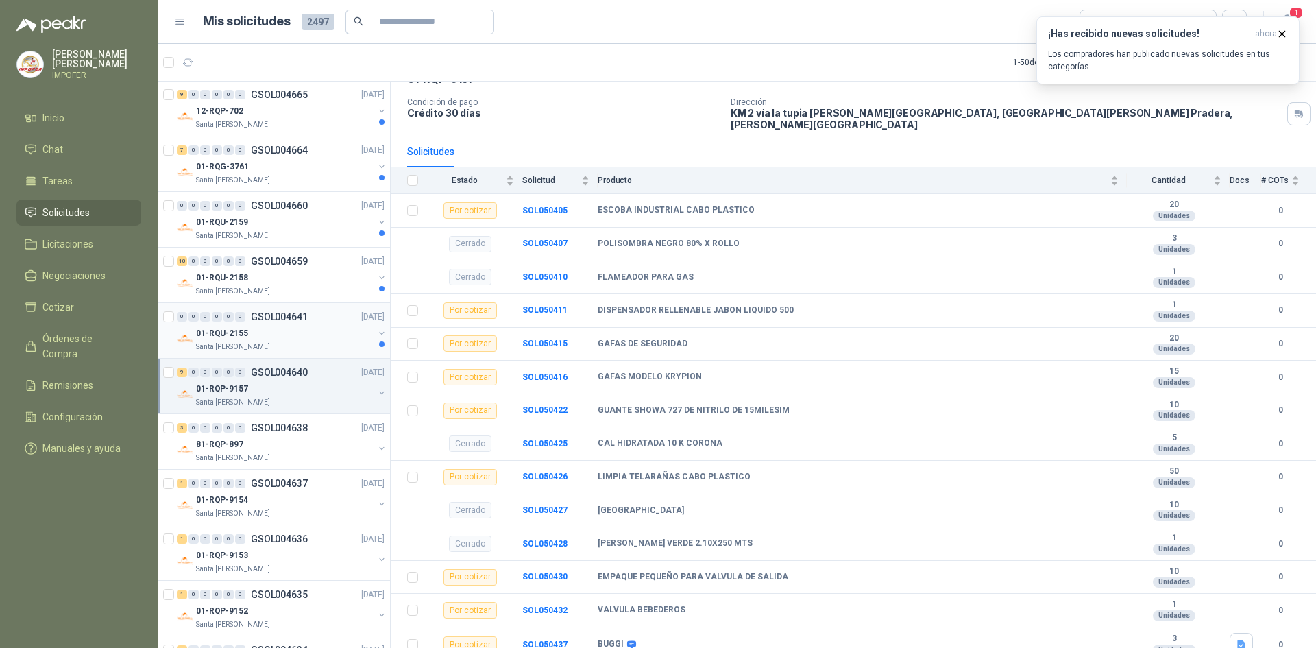
click at [309, 339] on div "01-RQU-2155" at bounding box center [285, 333] width 178 height 16
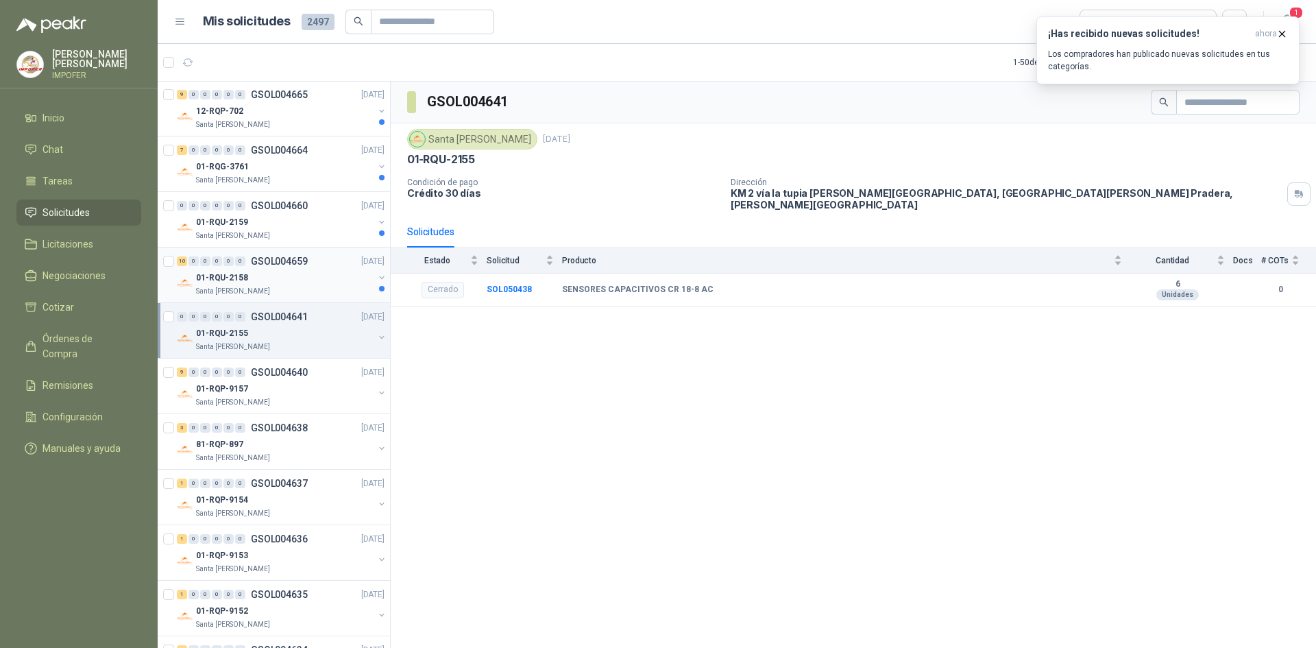
click at [292, 294] on div "Santa [PERSON_NAME]" at bounding box center [285, 291] width 178 height 11
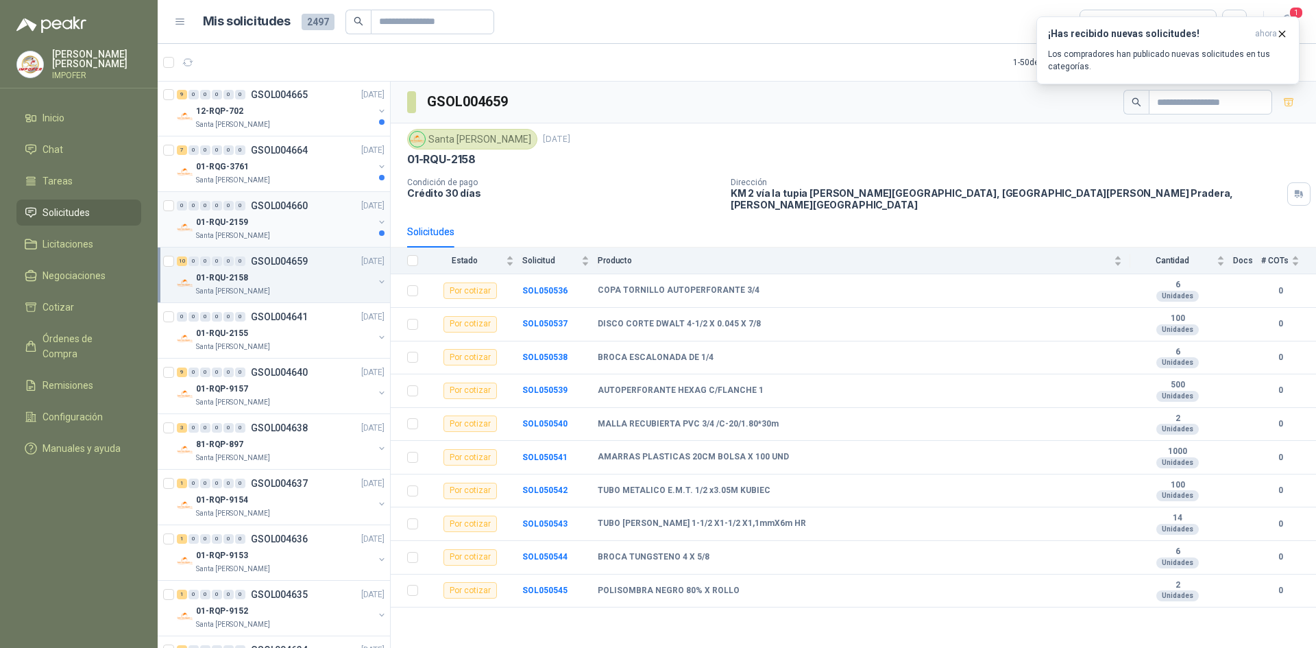
click at [250, 214] on div "01-RQU-2159" at bounding box center [285, 222] width 178 height 16
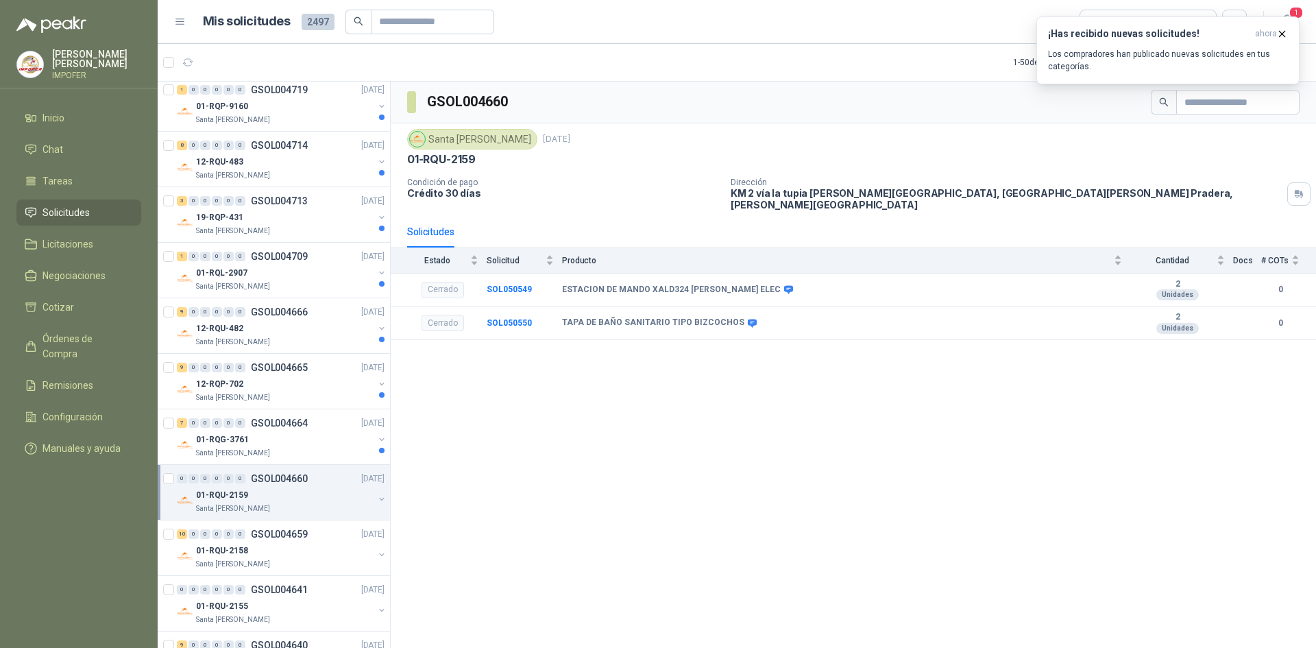
scroll to position [1059, 0]
click at [303, 454] on div "Santa [PERSON_NAME]" at bounding box center [285, 454] width 178 height 11
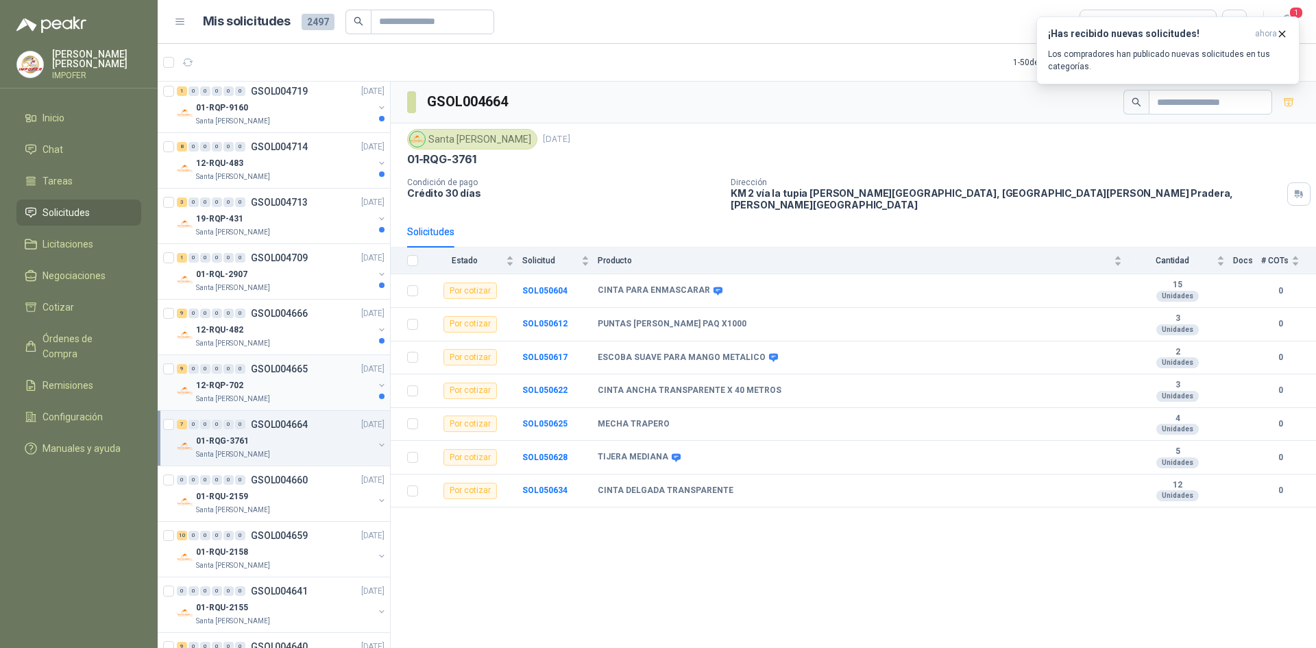
click at [292, 393] on div "12-RQP-702" at bounding box center [285, 385] width 178 height 16
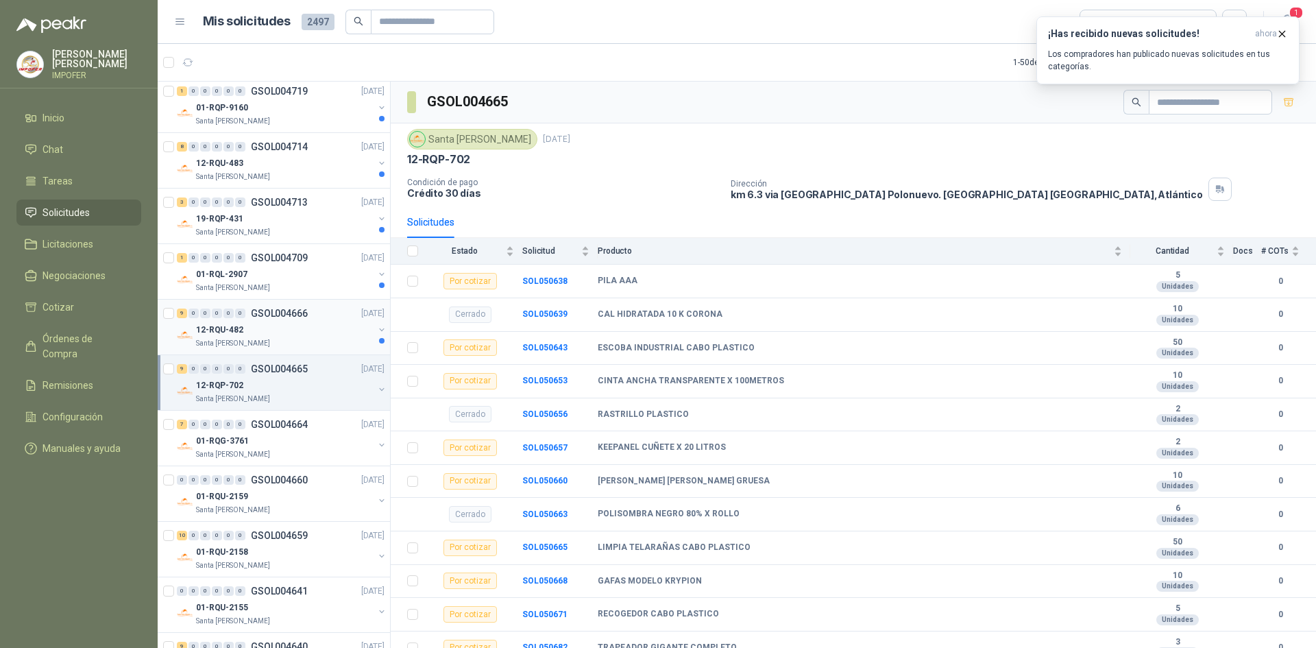
click at [258, 323] on div "12-RQU-482" at bounding box center [285, 330] width 178 height 16
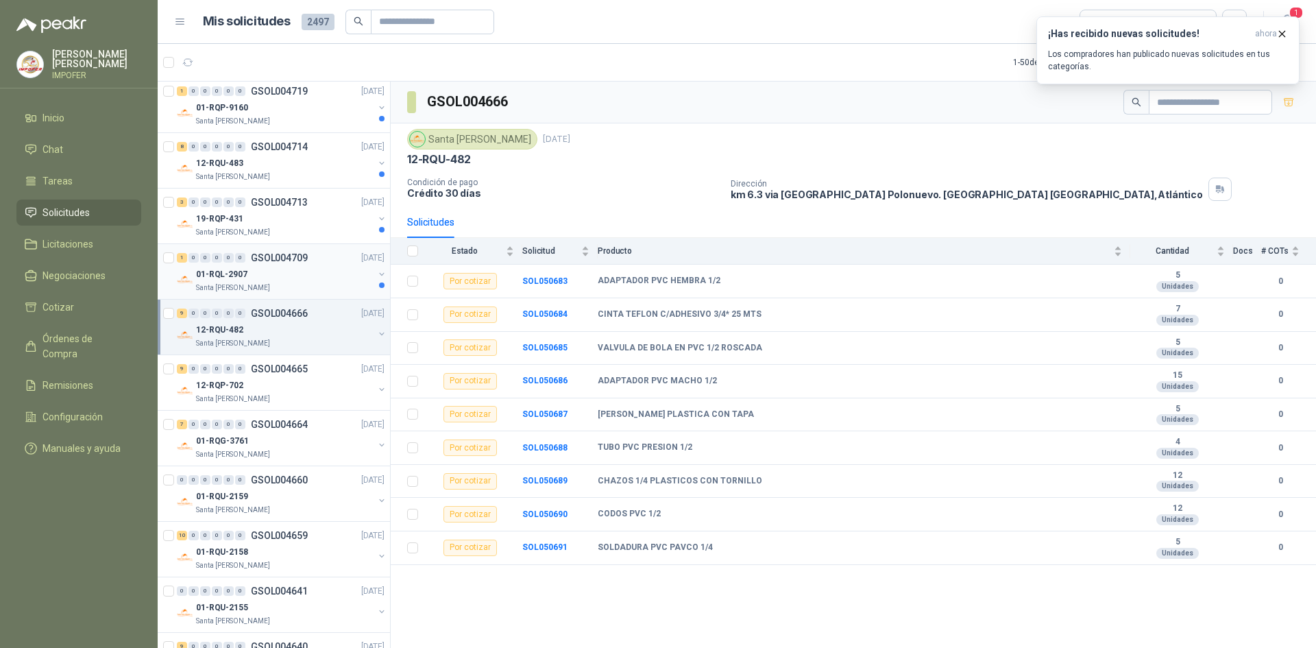
click at [256, 283] on p "Santa [PERSON_NAME]" at bounding box center [233, 287] width 74 height 11
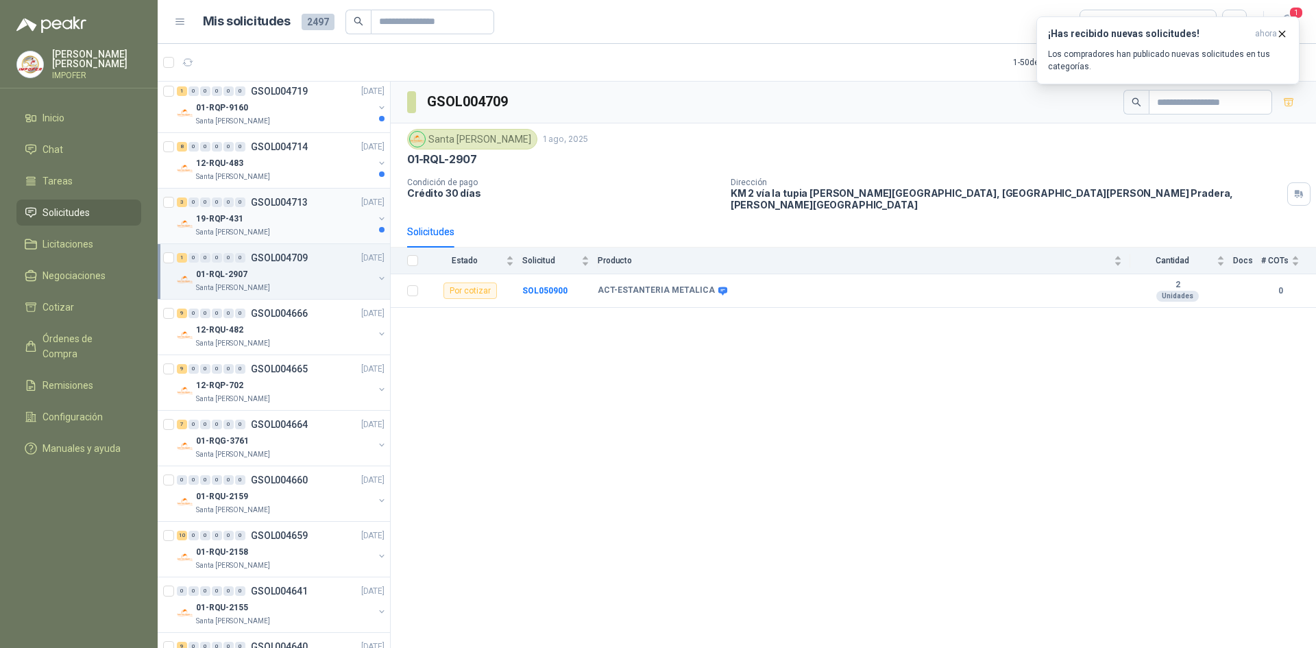
click at [272, 227] on div "Santa [PERSON_NAME]" at bounding box center [285, 232] width 178 height 11
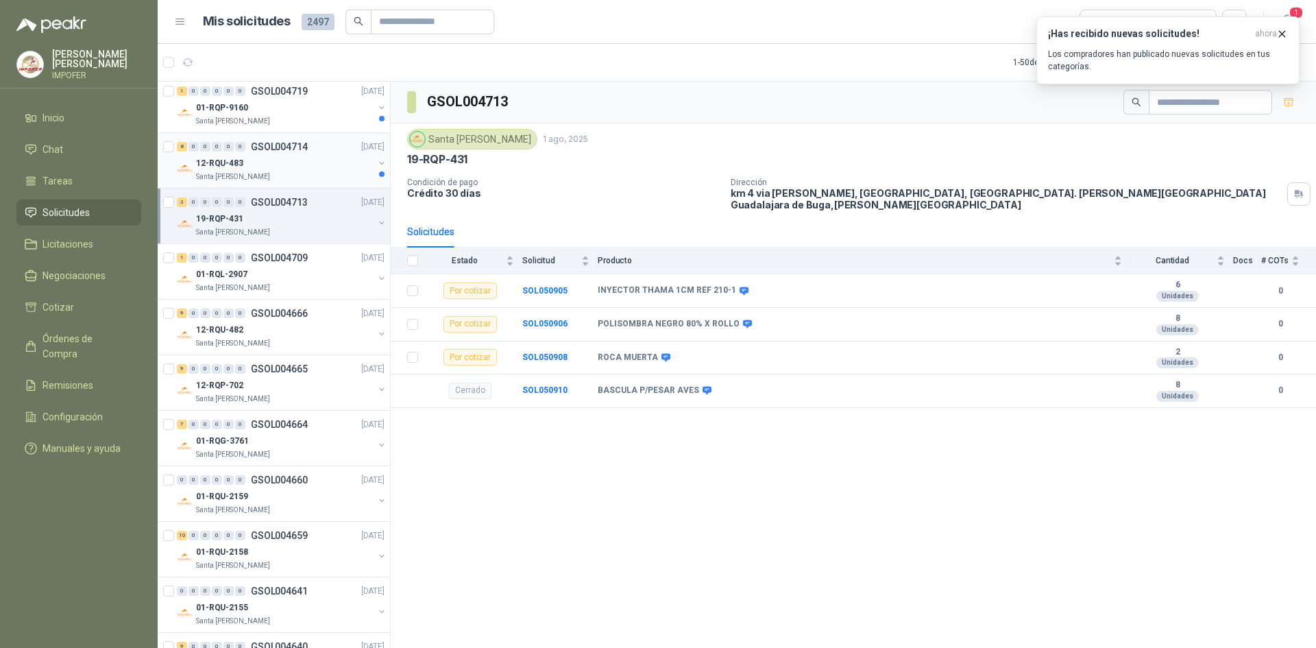
click at [293, 169] on div "12-RQU-483" at bounding box center [285, 163] width 178 height 16
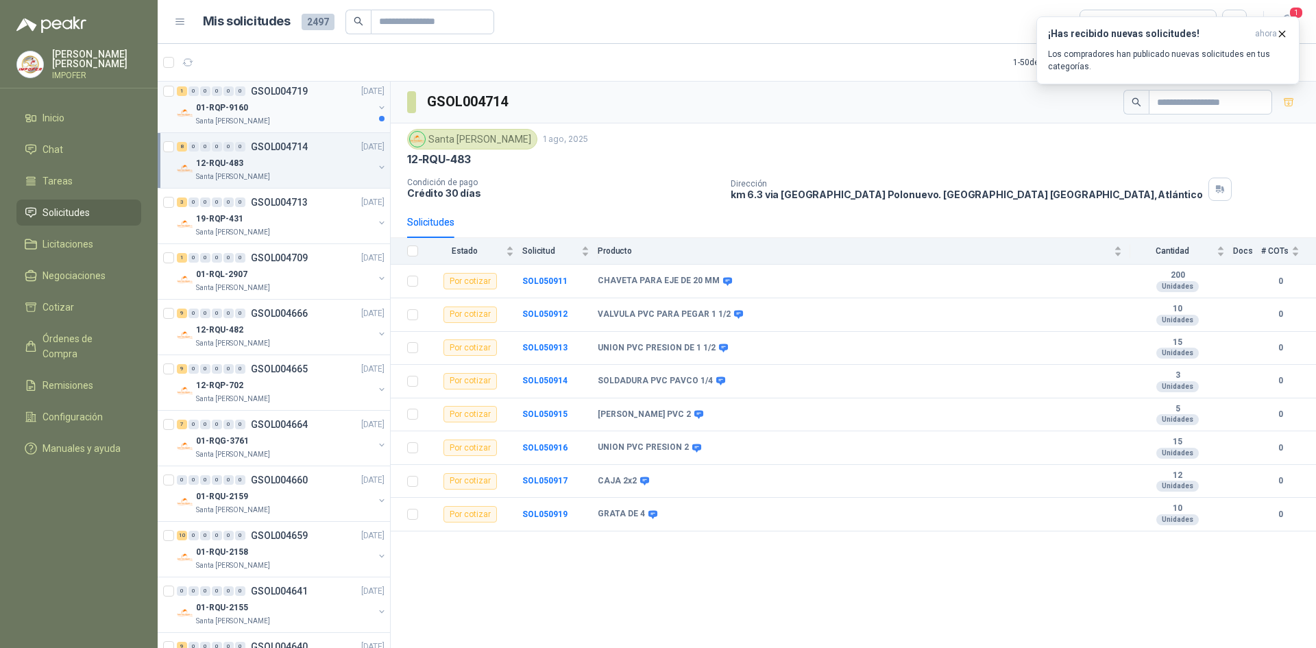
click at [293, 110] on div "01-RQP-9160" at bounding box center [285, 107] width 178 height 16
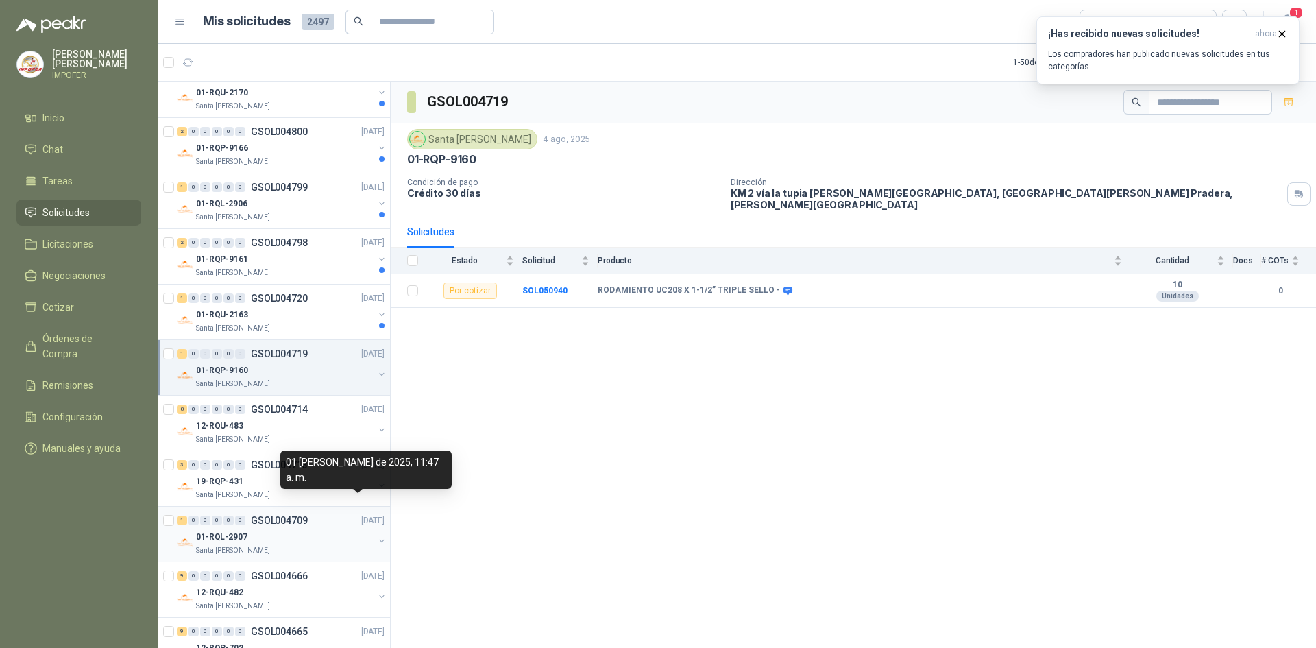
scroll to position [785, 0]
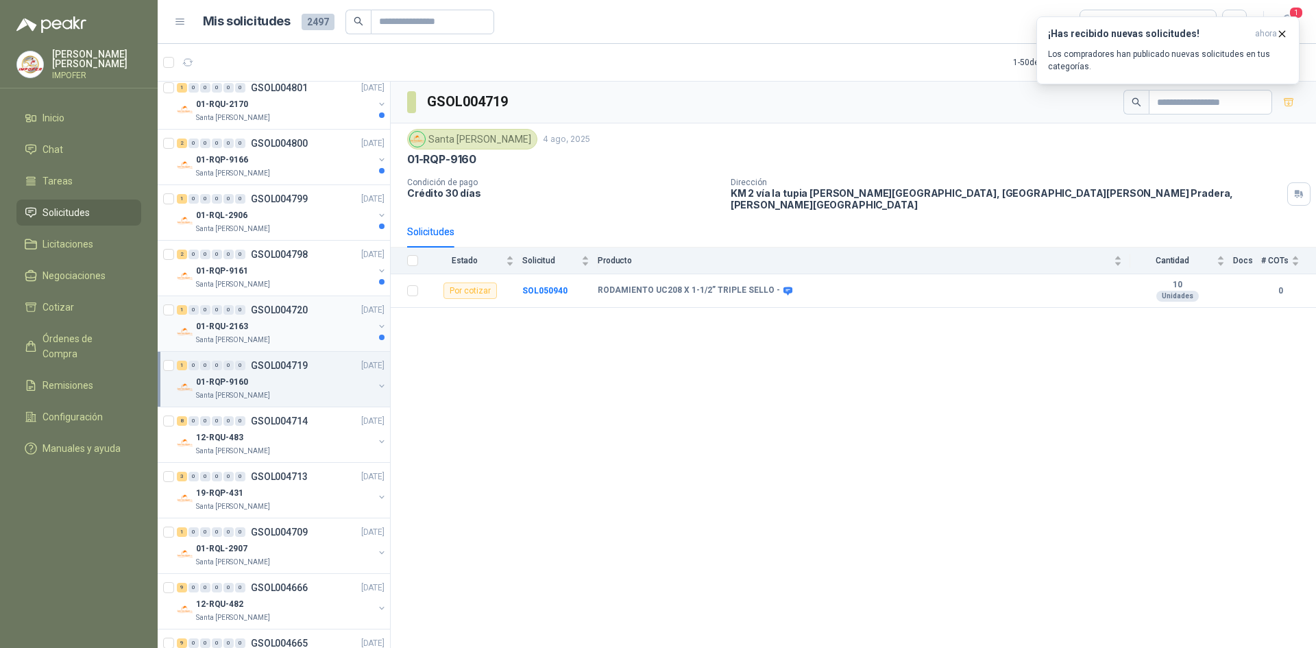
click at [287, 321] on div "01-RQU-2163" at bounding box center [285, 326] width 178 height 16
click at [314, 267] on div "01-RQP-9161" at bounding box center [285, 271] width 178 height 16
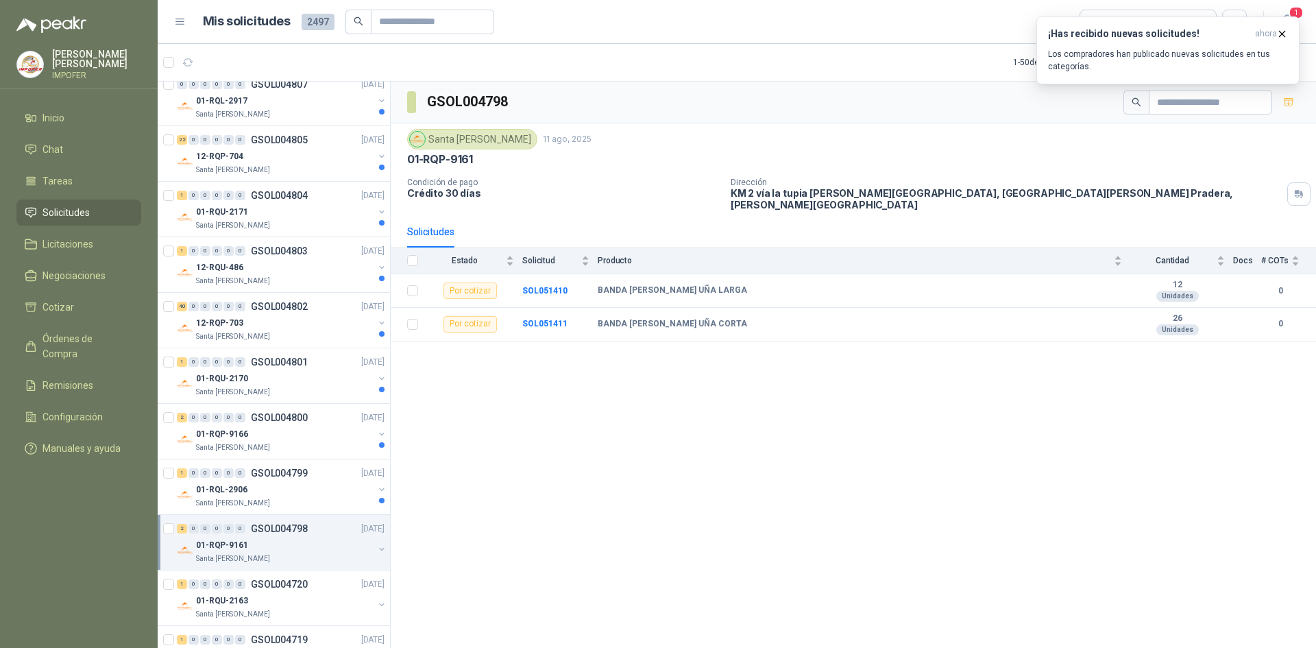
scroll to position [442, 0]
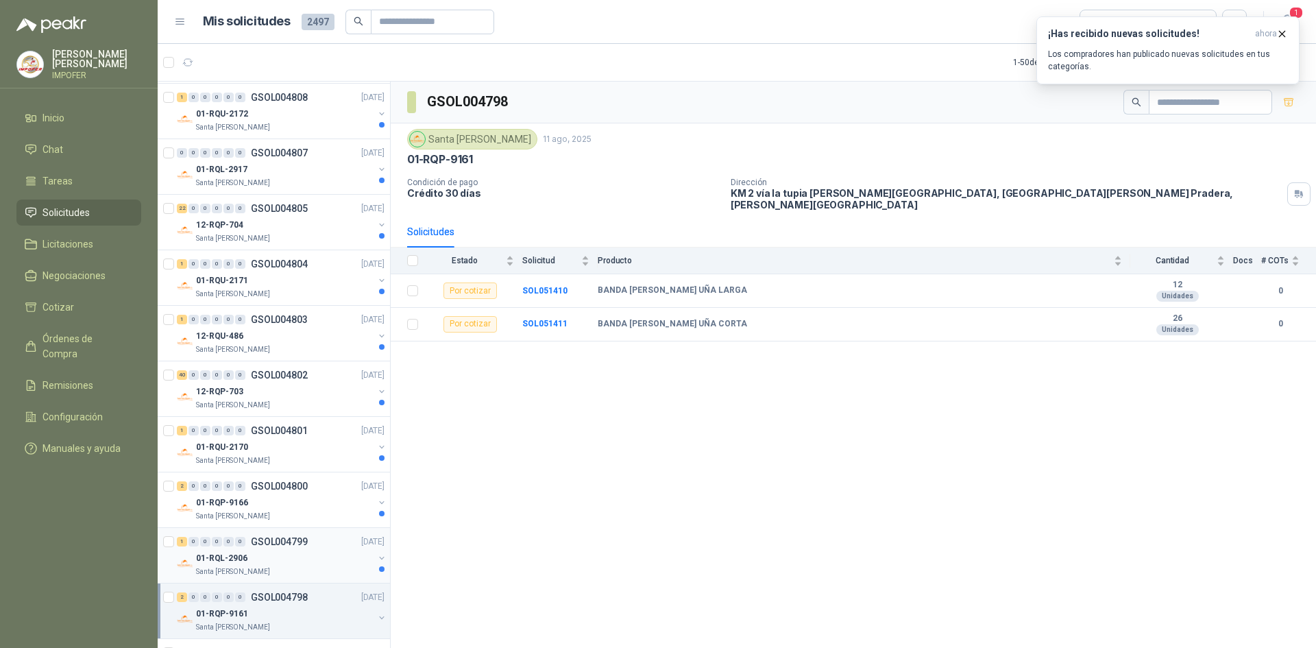
click at [306, 561] on div "01-RQL-2906" at bounding box center [285, 558] width 178 height 16
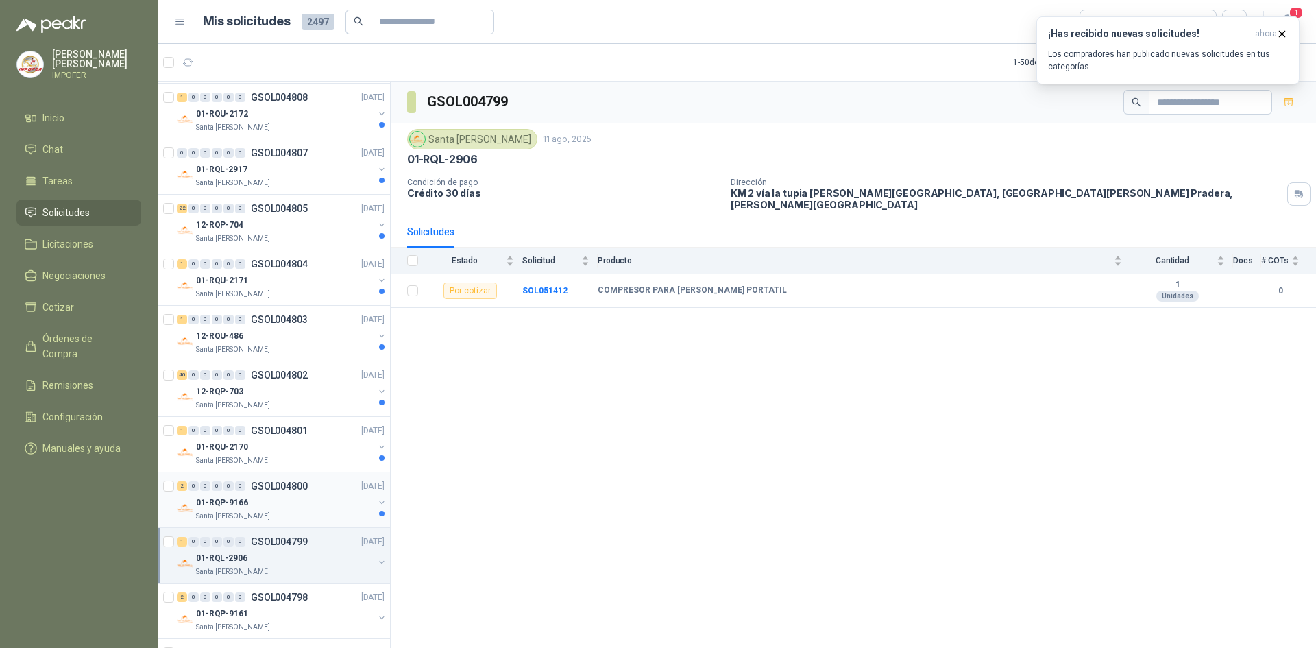
click at [316, 509] on div "01-RQP-9166" at bounding box center [285, 502] width 178 height 16
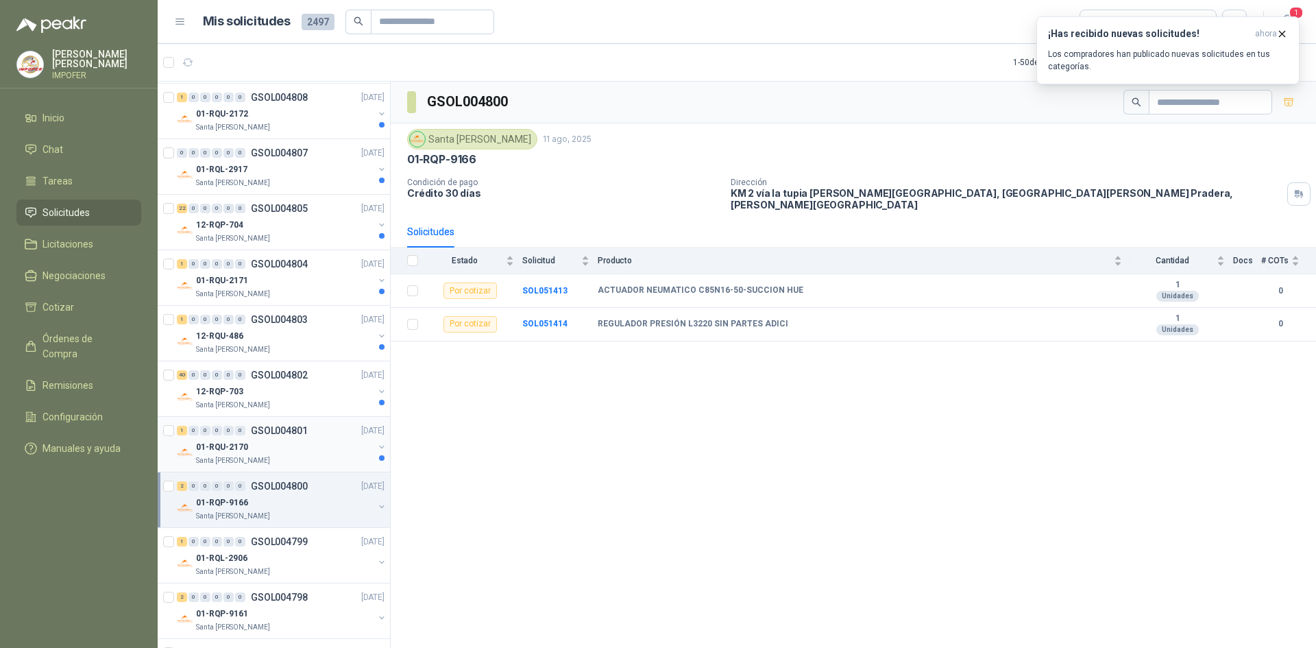
click at [313, 462] on div "Santa [PERSON_NAME]" at bounding box center [285, 460] width 178 height 11
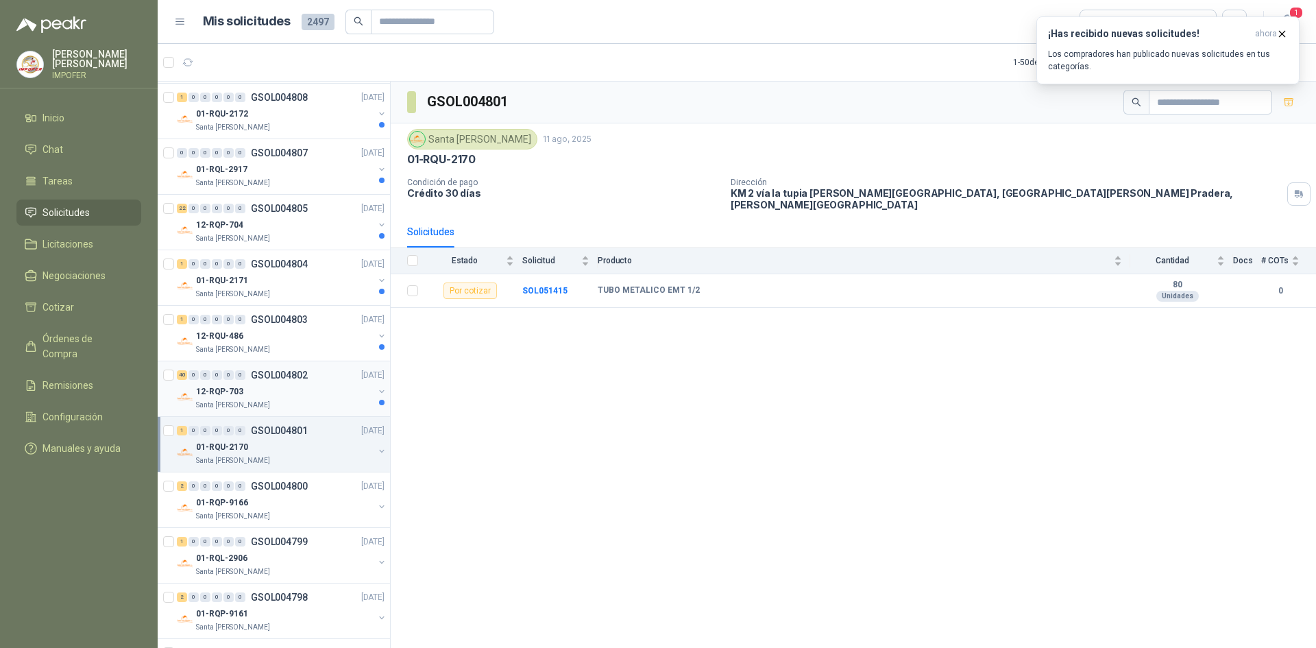
click at [306, 405] on div "Santa [PERSON_NAME]" at bounding box center [285, 405] width 178 height 11
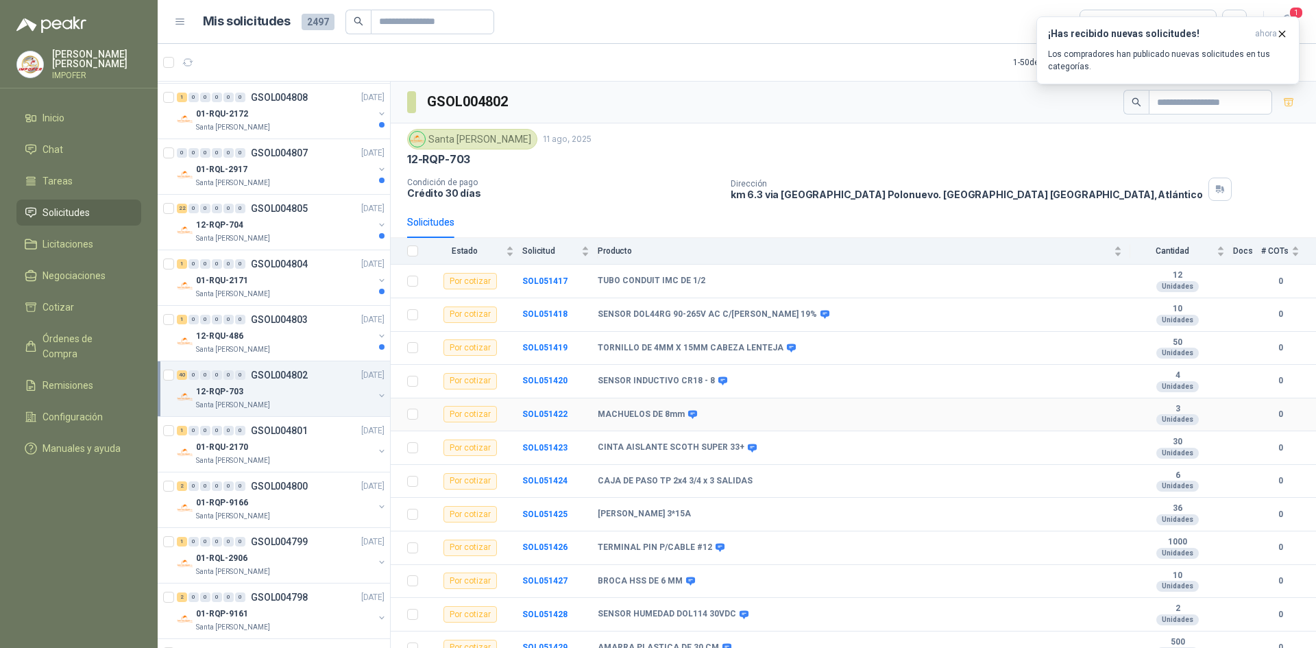
scroll to position [69, 0]
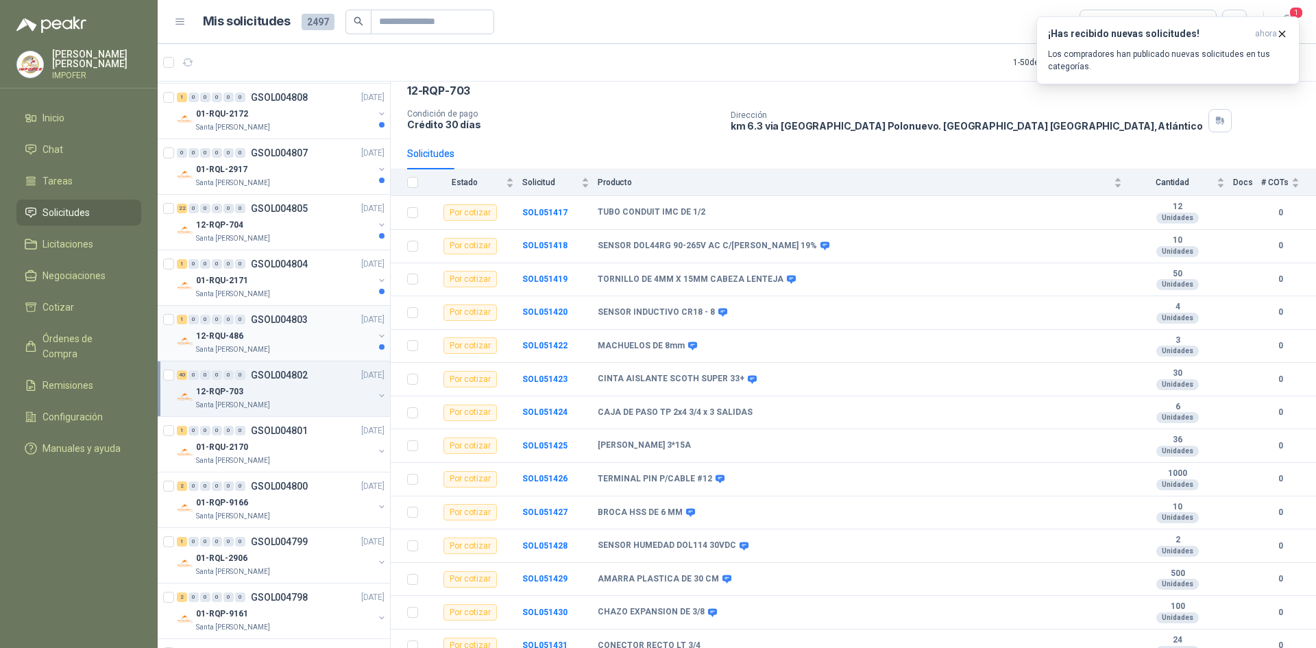
click at [287, 340] on div "12-RQU-486" at bounding box center [285, 336] width 178 height 16
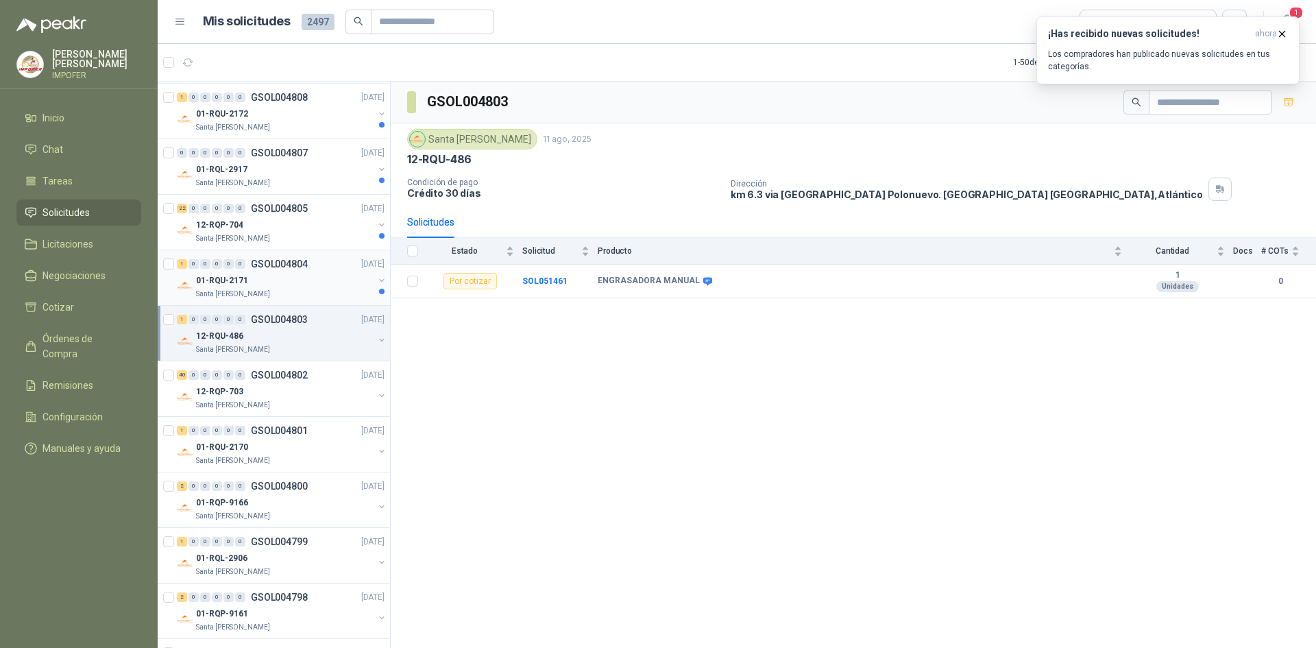
click at [303, 296] on div "Santa [PERSON_NAME]" at bounding box center [285, 294] width 178 height 11
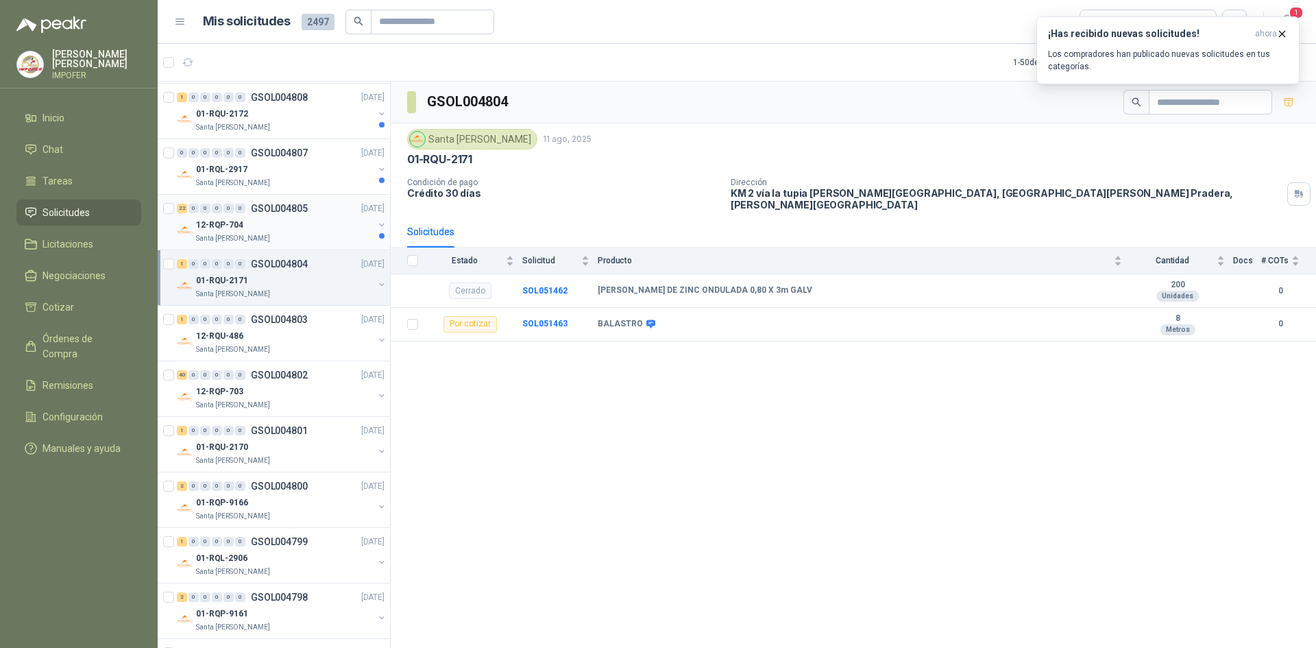
click at [291, 233] on div "Santa [PERSON_NAME]" at bounding box center [285, 238] width 178 height 11
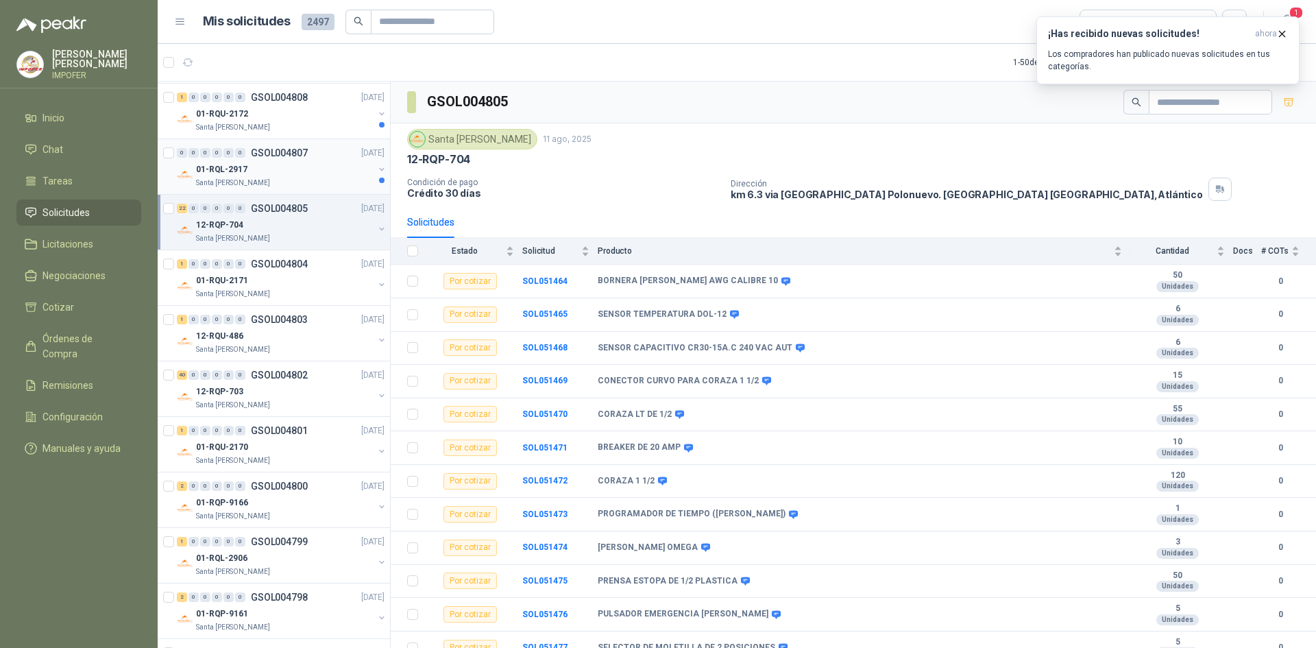
click at [302, 174] on div "01-RQL-2917" at bounding box center [285, 169] width 178 height 16
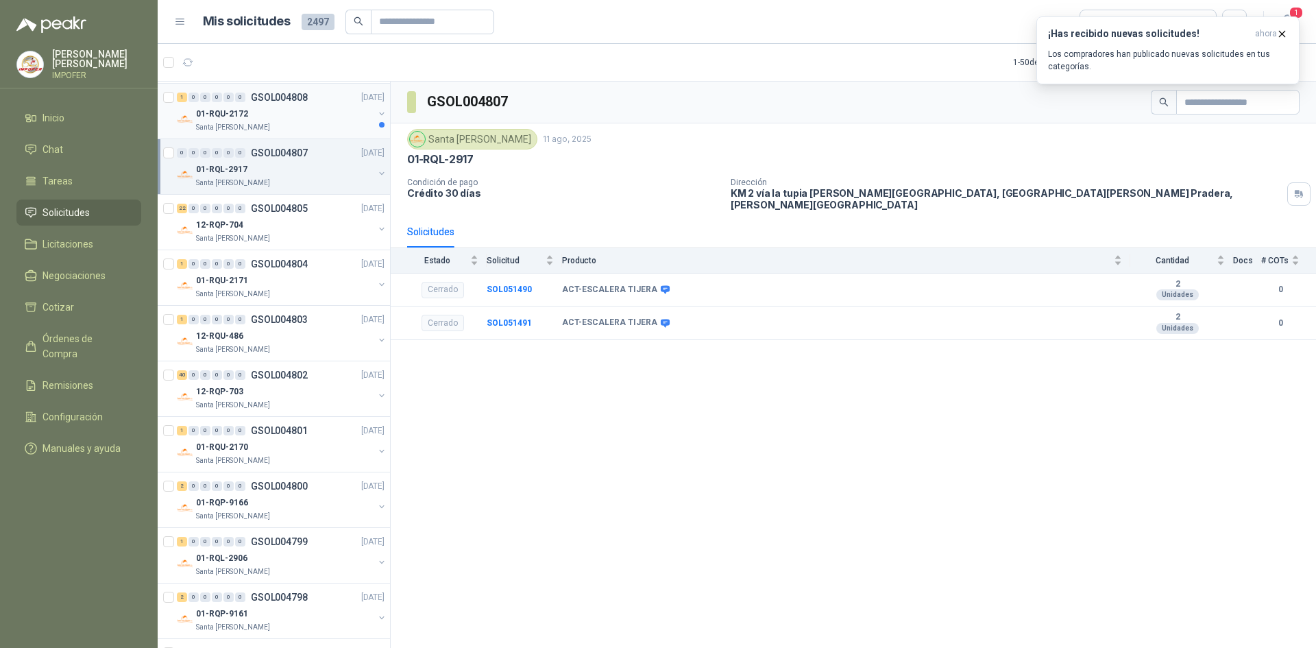
click at [320, 124] on div "Santa [PERSON_NAME]" at bounding box center [285, 127] width 178 height 11
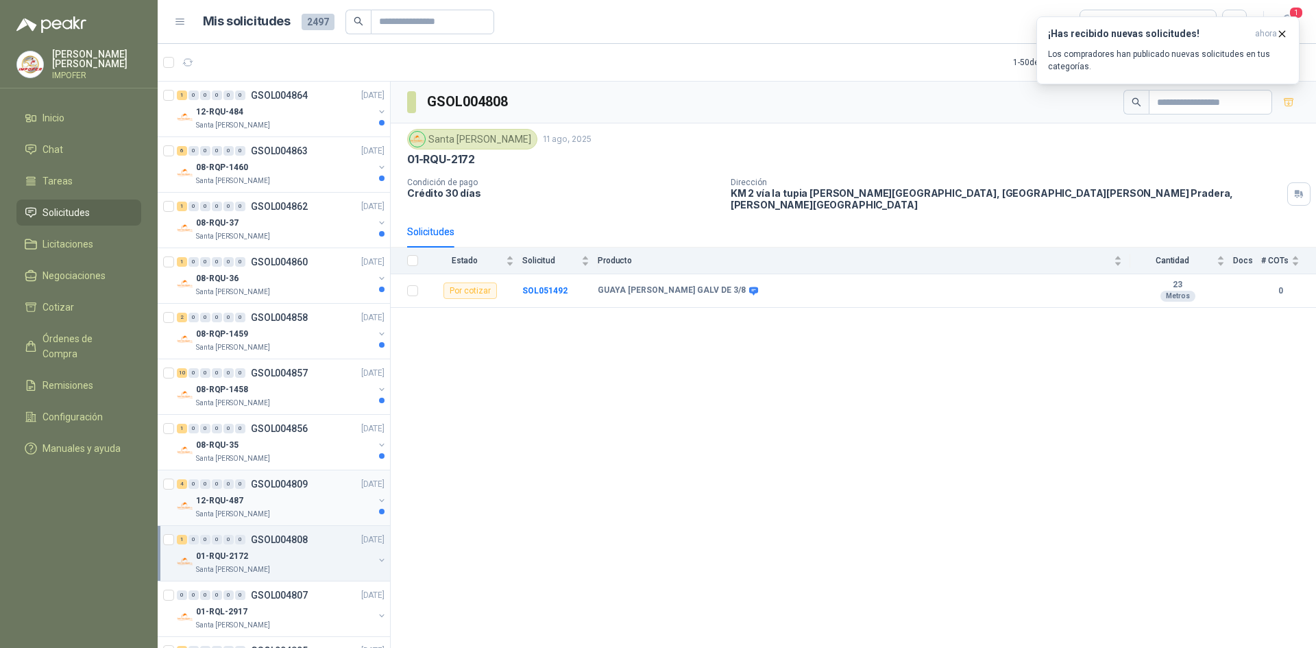
click at [331, 501] on div "12-RQU-487" at bounding box center [285, 500] width 178 height 16
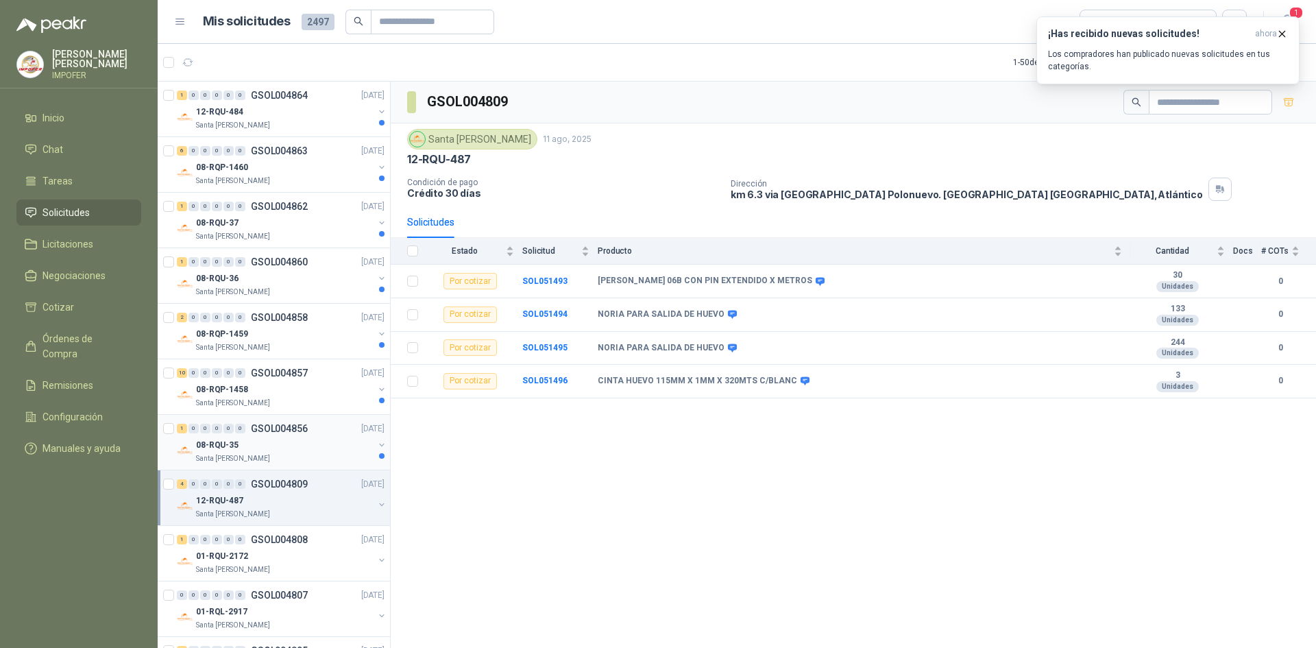
click at [299, 435] on div "1 0 0 0 0 0 GSOL004856 [DATE]" at bounding box center [282, 428] width 210 height 16
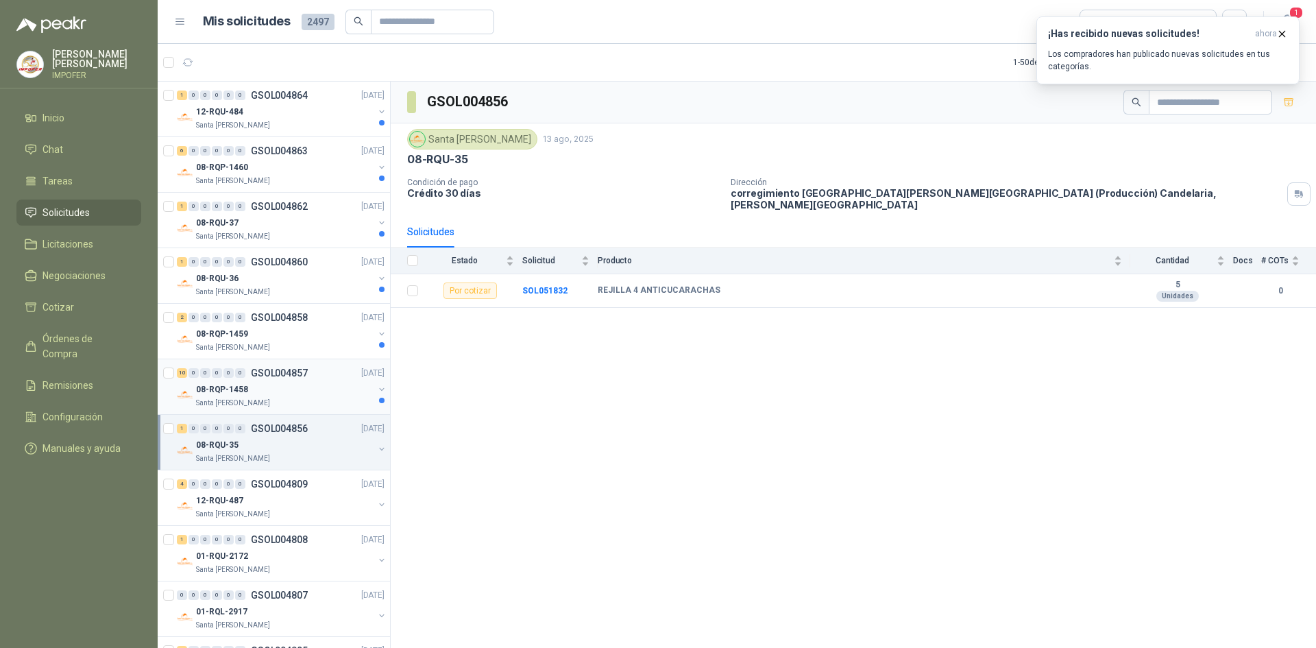
click at [306, 402] on div "Santa [PERSON_NAME]" at bounding box center [285, 403] width 178 height 11
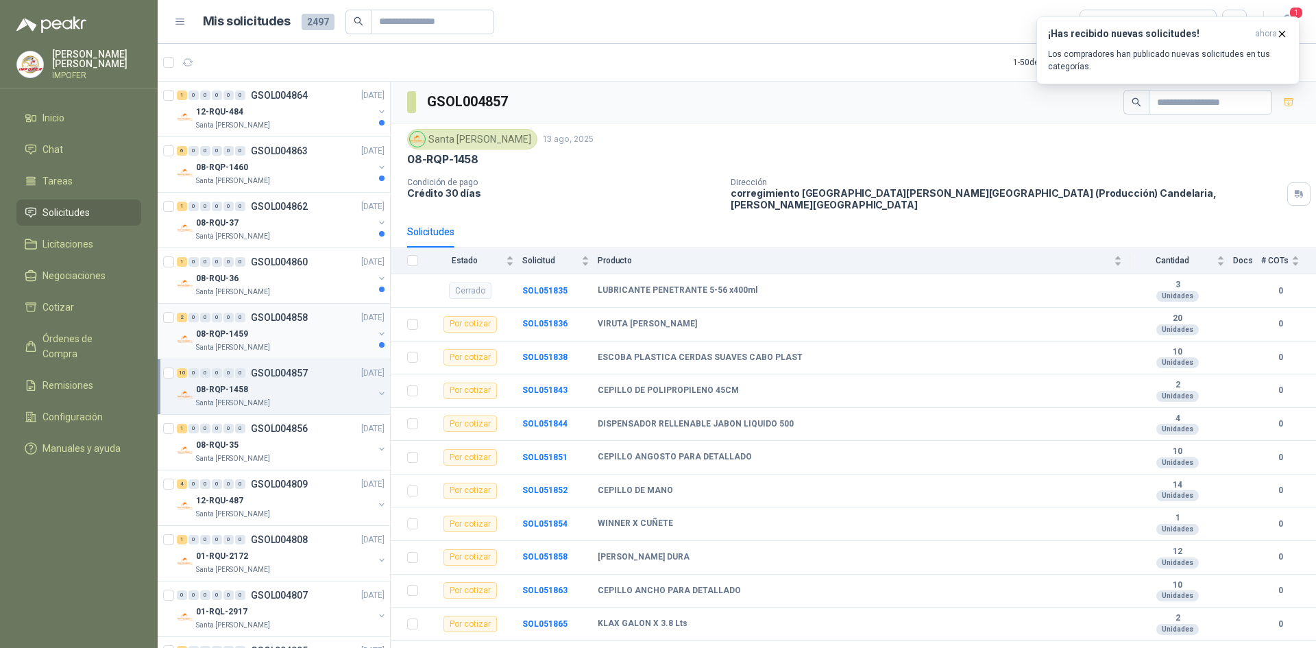
click at [330, 336] on div "08-RQP-1459" at bounding box center [285, 334] width 178 height 16
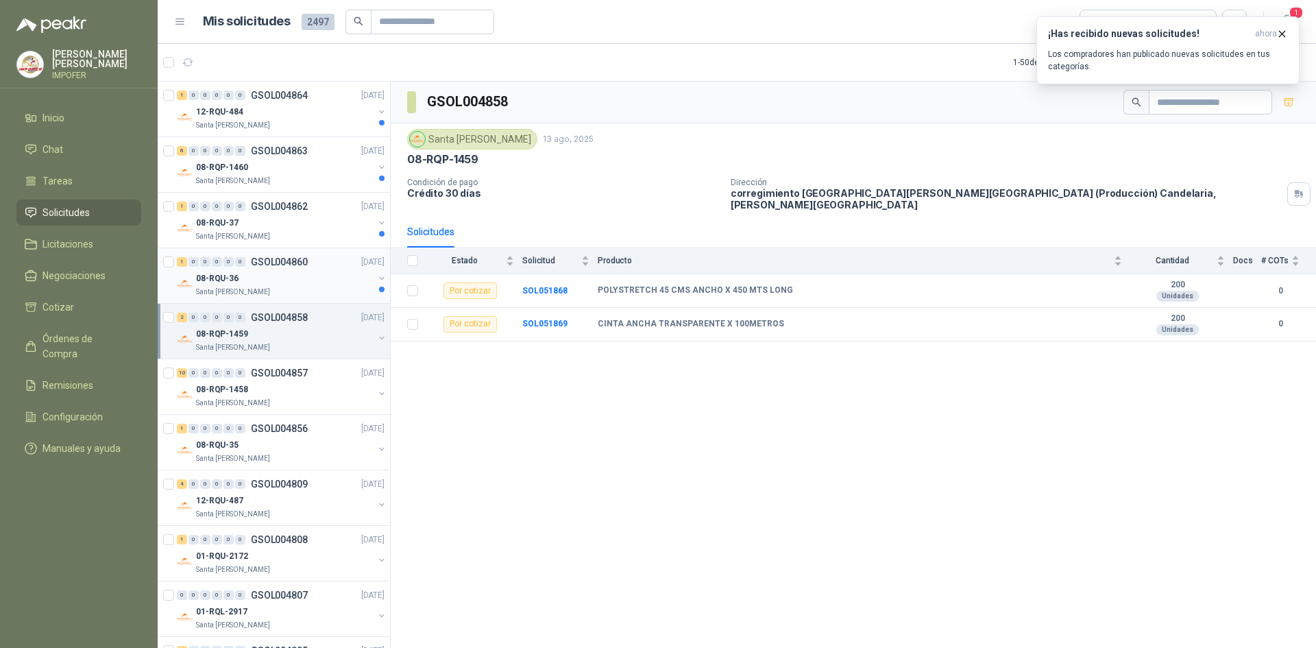
click at [326, 292] on div "Santa [PERSON_NAME]" at bounding box center [285, 292] width 178 height 11
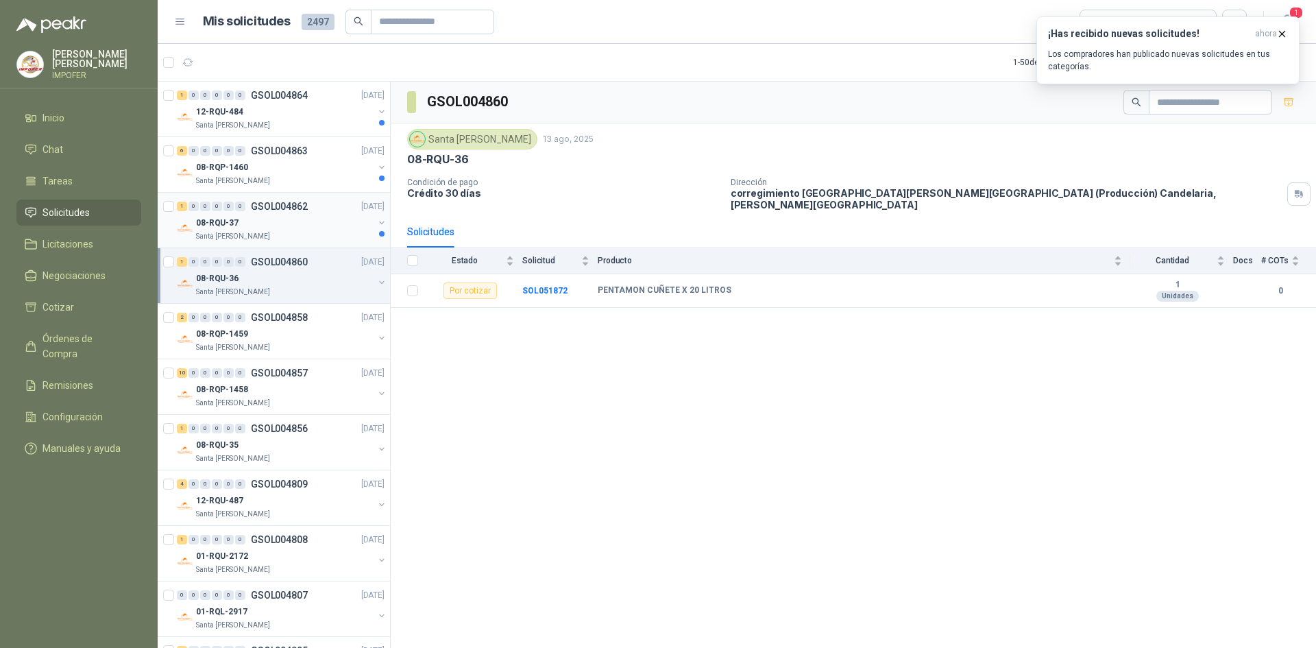
click at [315, 243] on div "1 0 0 0 0 0 GSOL004862 [DATE] 08-RQU-37 Santa [PERSON_NAME]" at bounding box center [274, 221] width 232 height 56
click at [329, 211] on div "1 0 0 0 0 0 GSOL004862 [DATE]" at bounding box center [282, 206] width 210 height 16
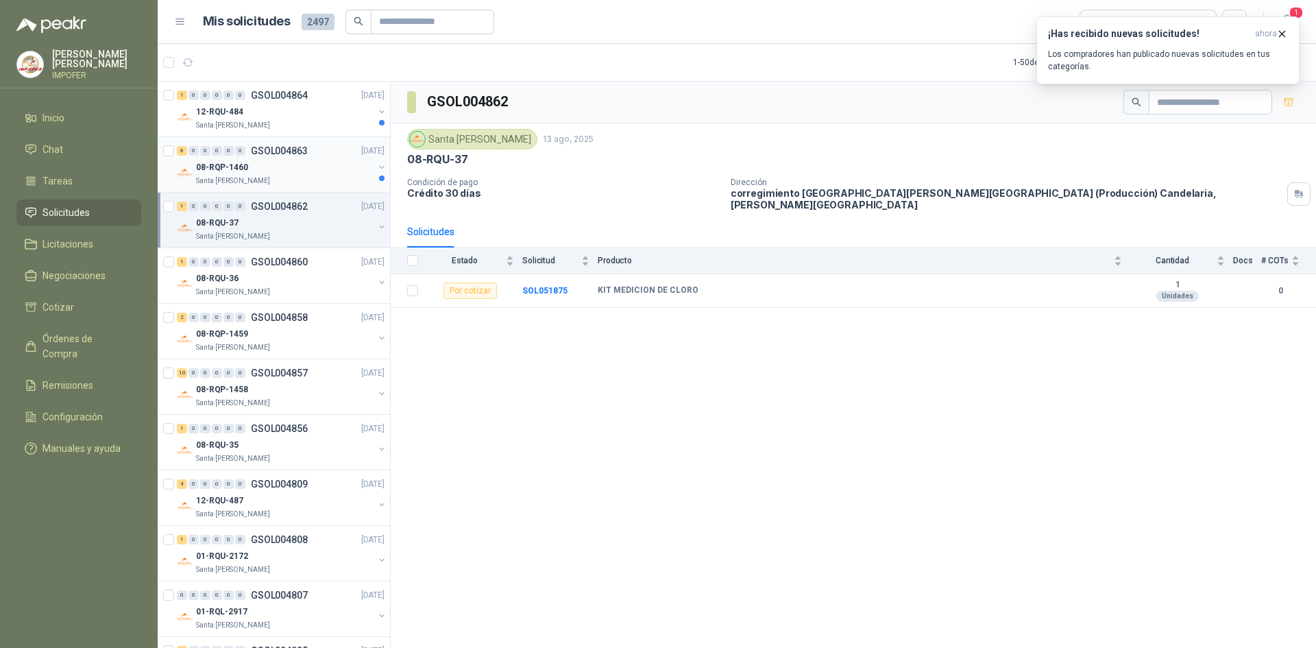
click at [333, 175] on div "08-RQP-1460" at bounding box center [285, 167] width 178 height 16
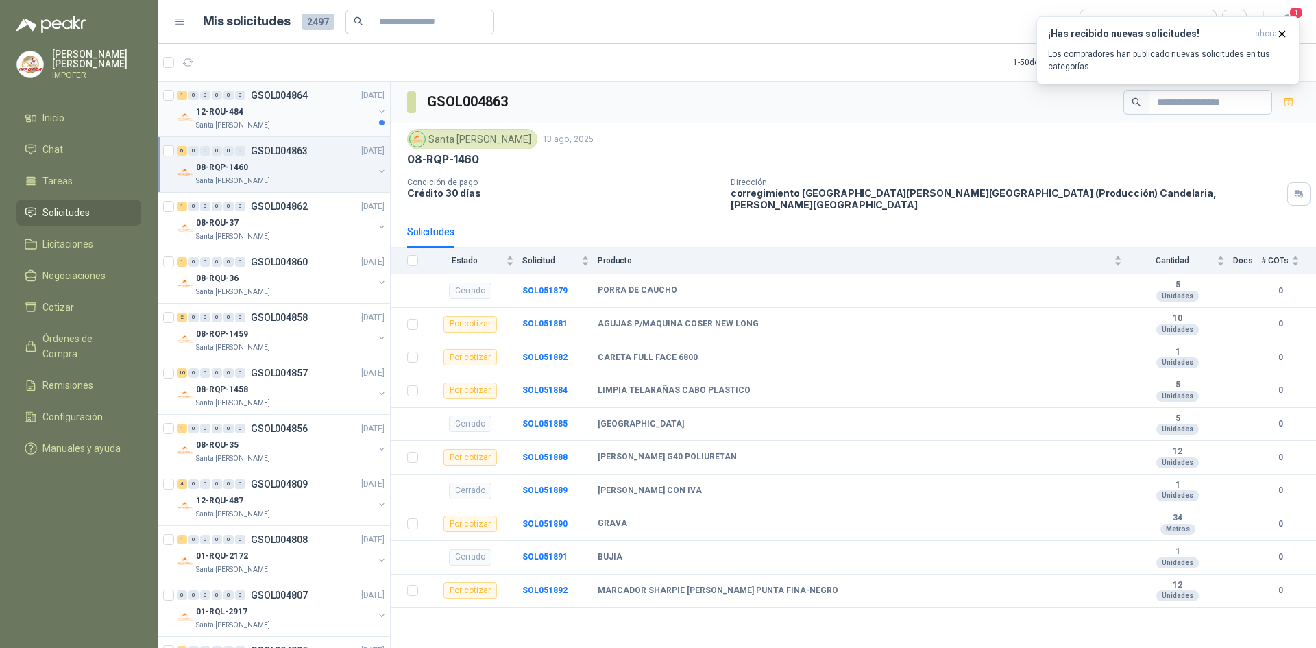
click at [281, 105] on div "12-RQU-484" at bounding box center [285, 112] width 178 height 16
